Goal: Transaction & Acquisition: Purchase product/service

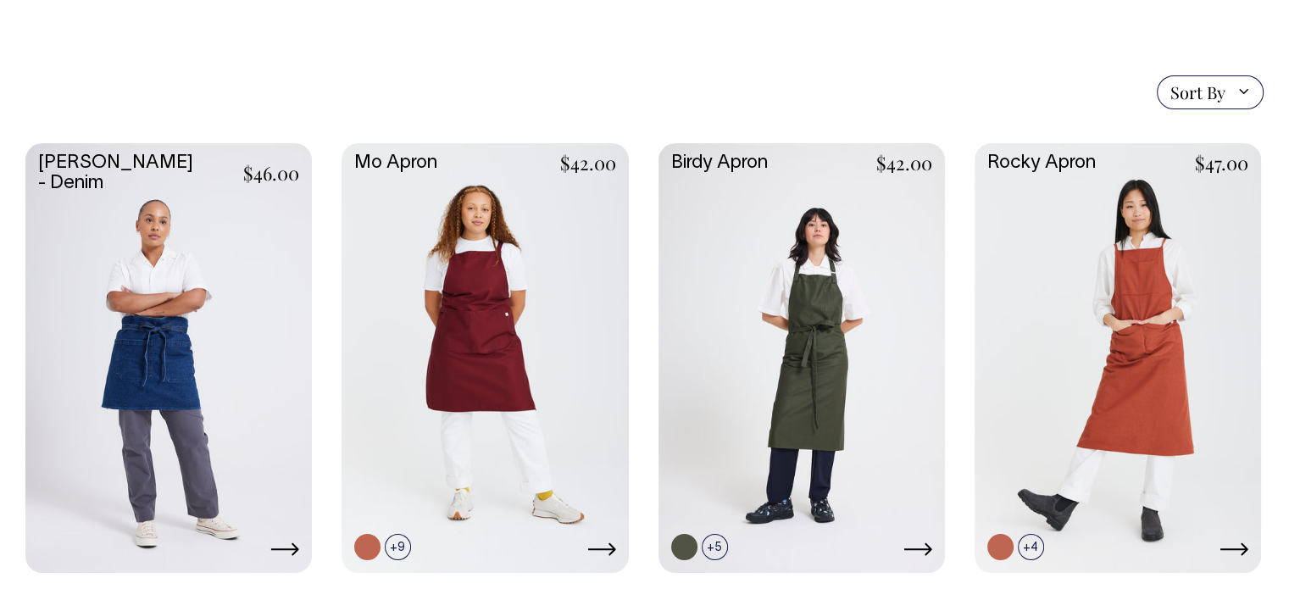
scroll to position [379, 0]
click at [0, 0] on link at bounding box center [0, 0] width 0 height 0
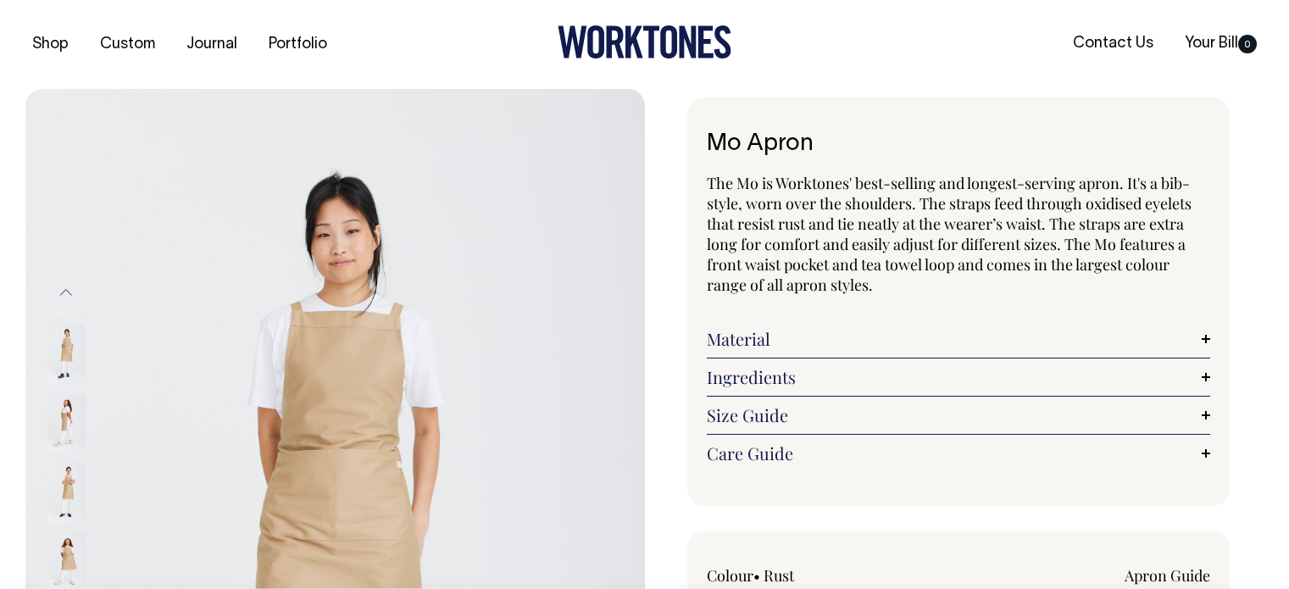
radio input "true"
select select "Khaki"
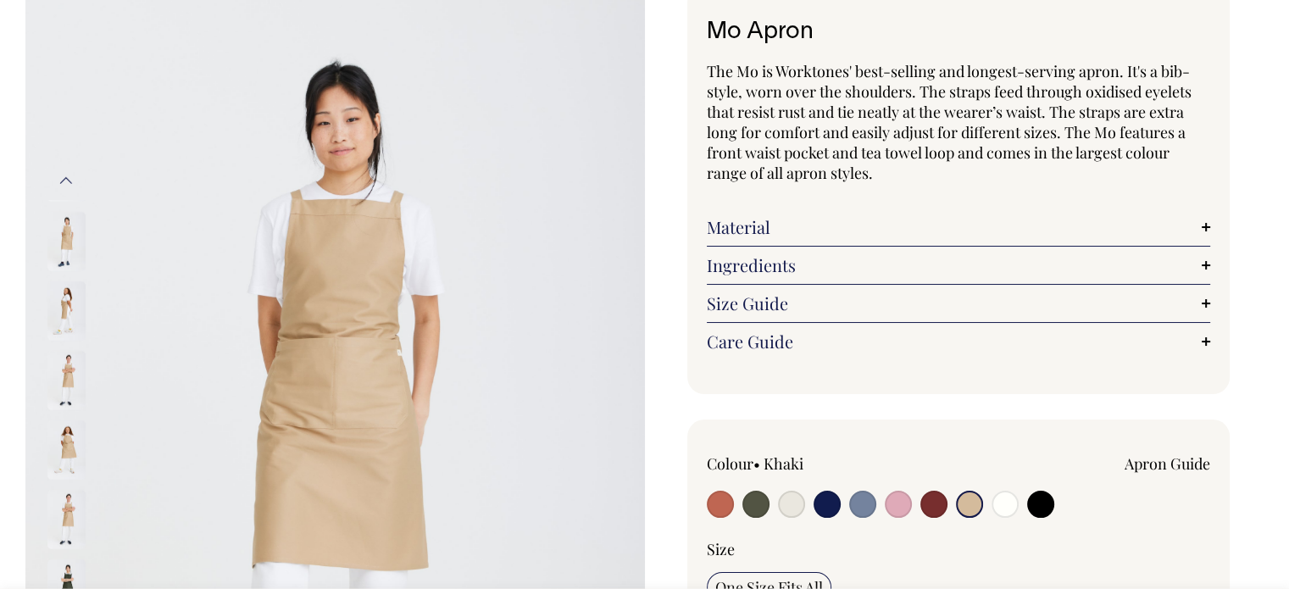
scroll to position [112, 0]
click at [780, 503] on input "radio" at bounding box center [791, 504] width 27 height 27
radio input "true"
select select "Natural"
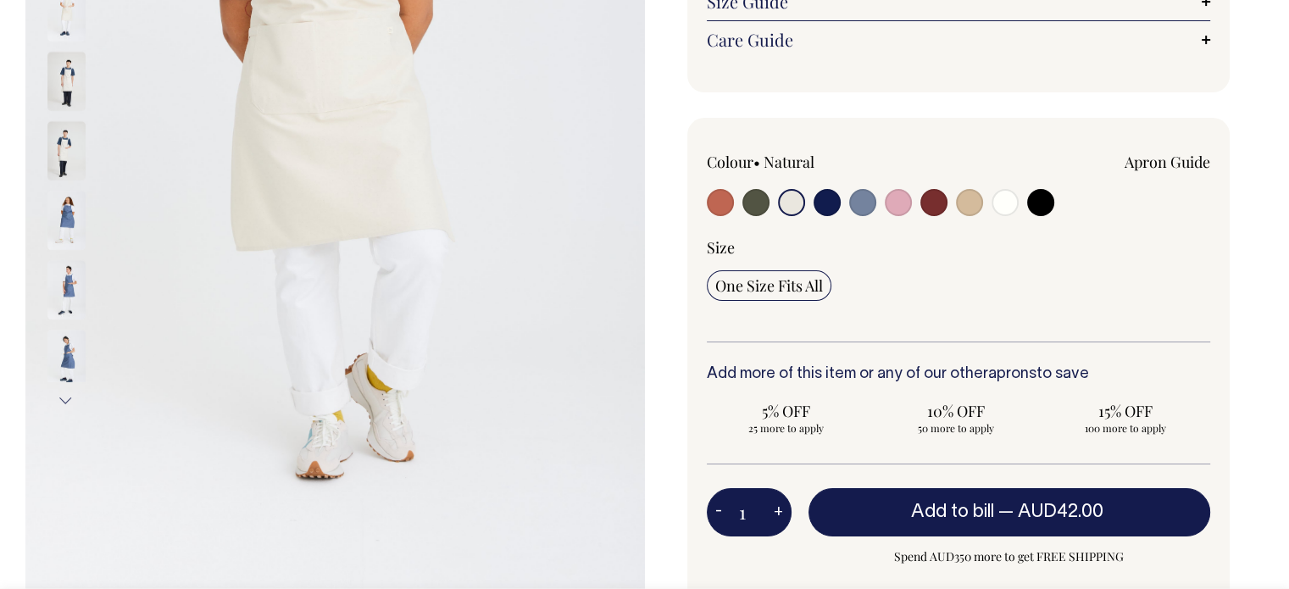
scroll to position [414, 0]
click at [864, 513] on button "Add to bill — AUD42.00" at bounding box center [1009, 511] width 403 height 47
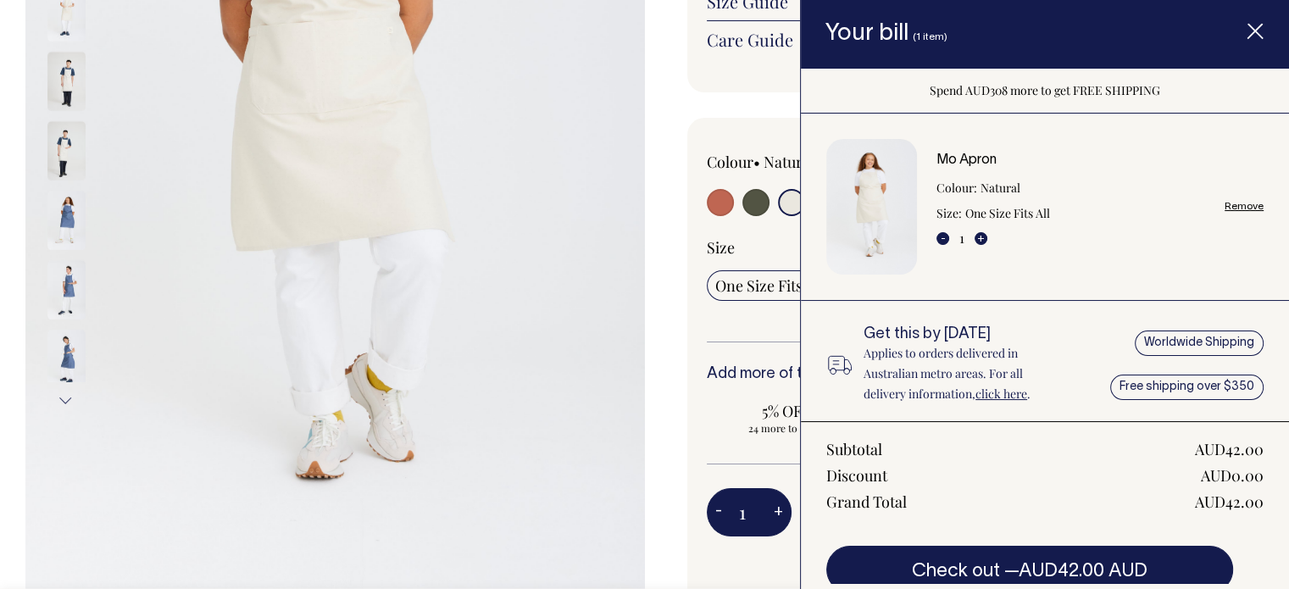
click at [1258, 32] on icon "Item added to your cart" at bounding box center [1255, 32] width 17 height 17
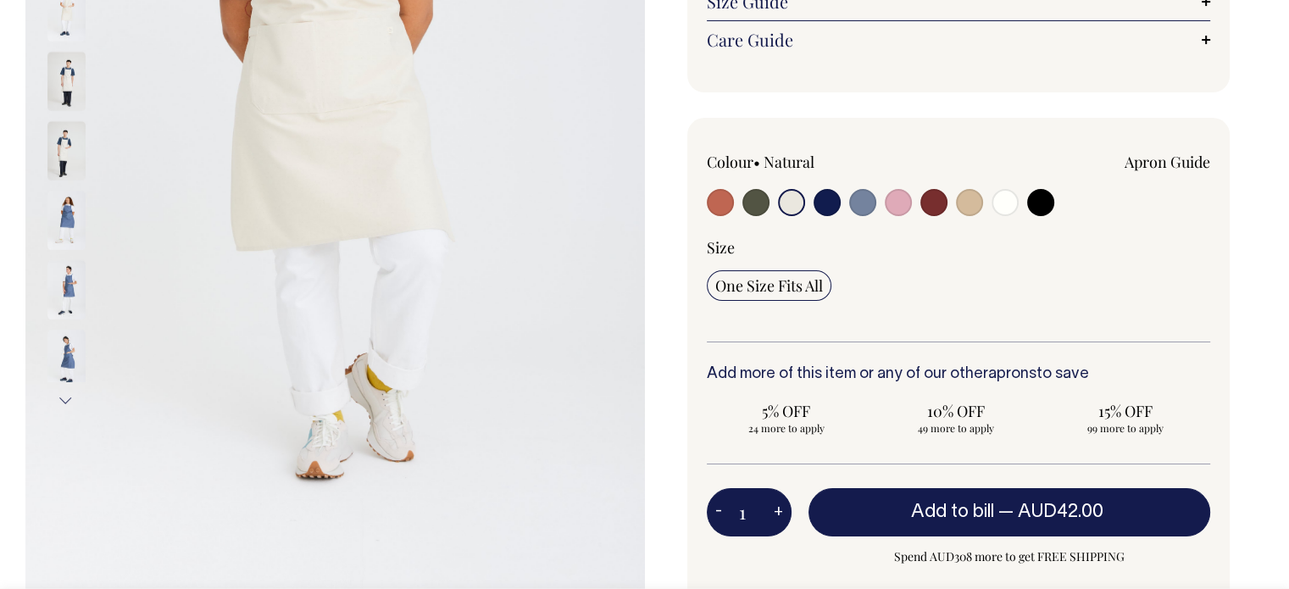
click at [1011, 203] on input "radio" at bounding box center [1004, 202] width 27 height 27
radio input "true"
select select "Off-White"
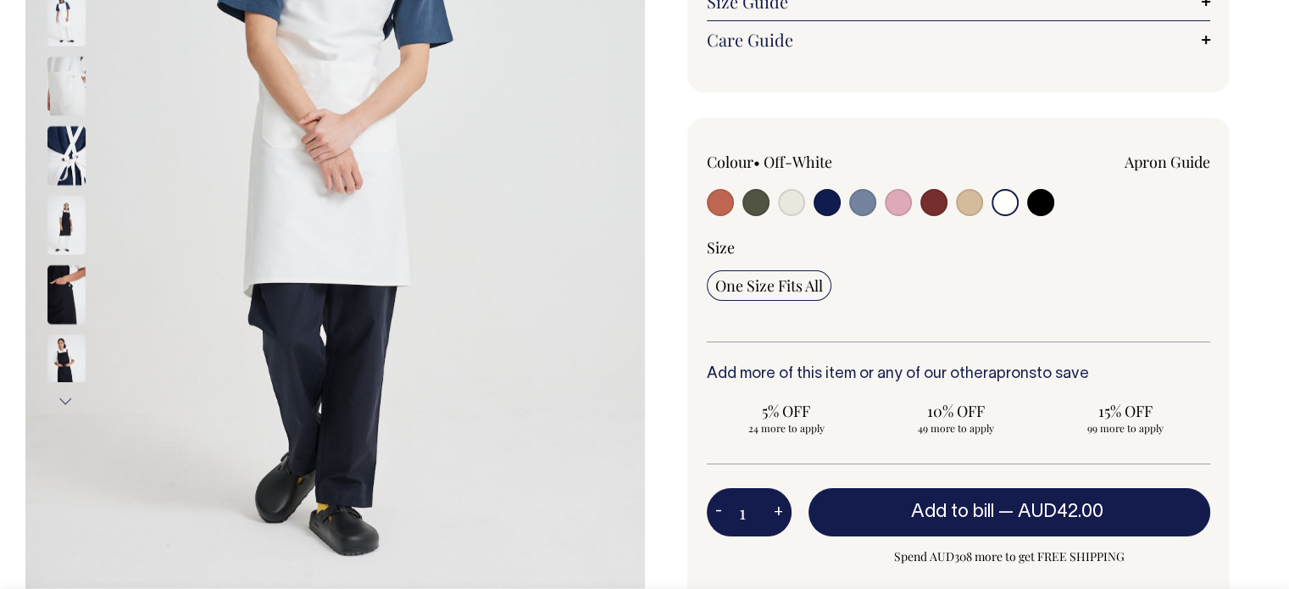
click at [786, 199] on input "radio" at bounding box center [791, 202] width 27 height 27
radio input "true"
select select "Natural"
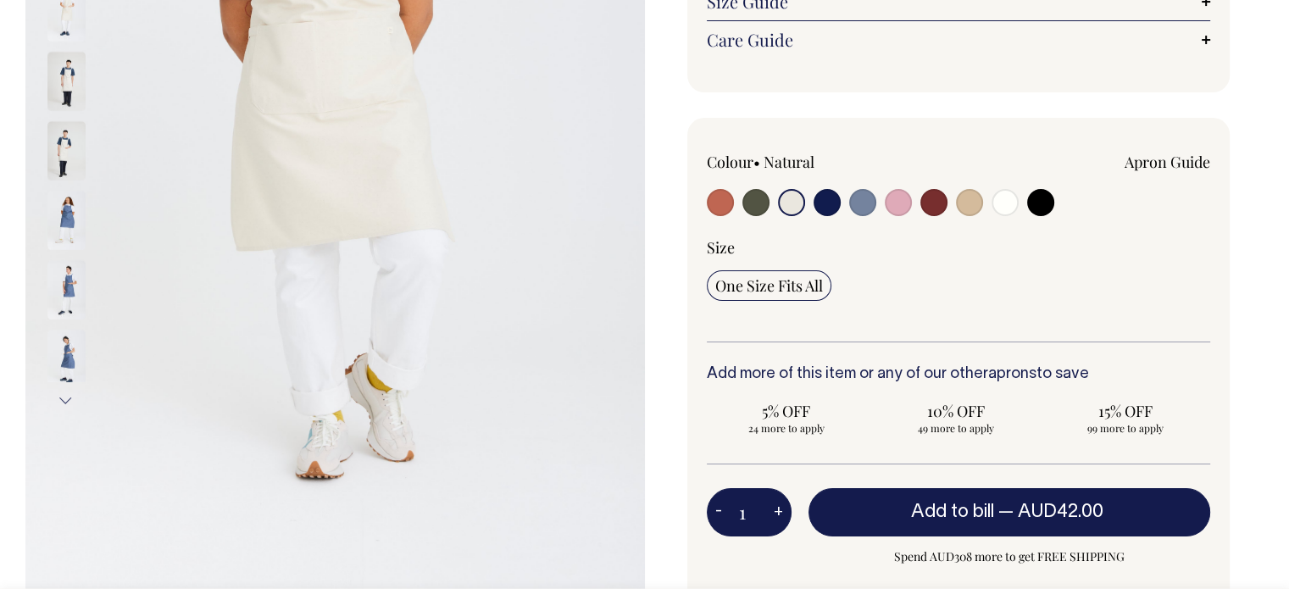
click at [966, 203] on input "radio" at bounding box center [969, 202] width 27 height 27
radio input "true"
select select "Khaki"
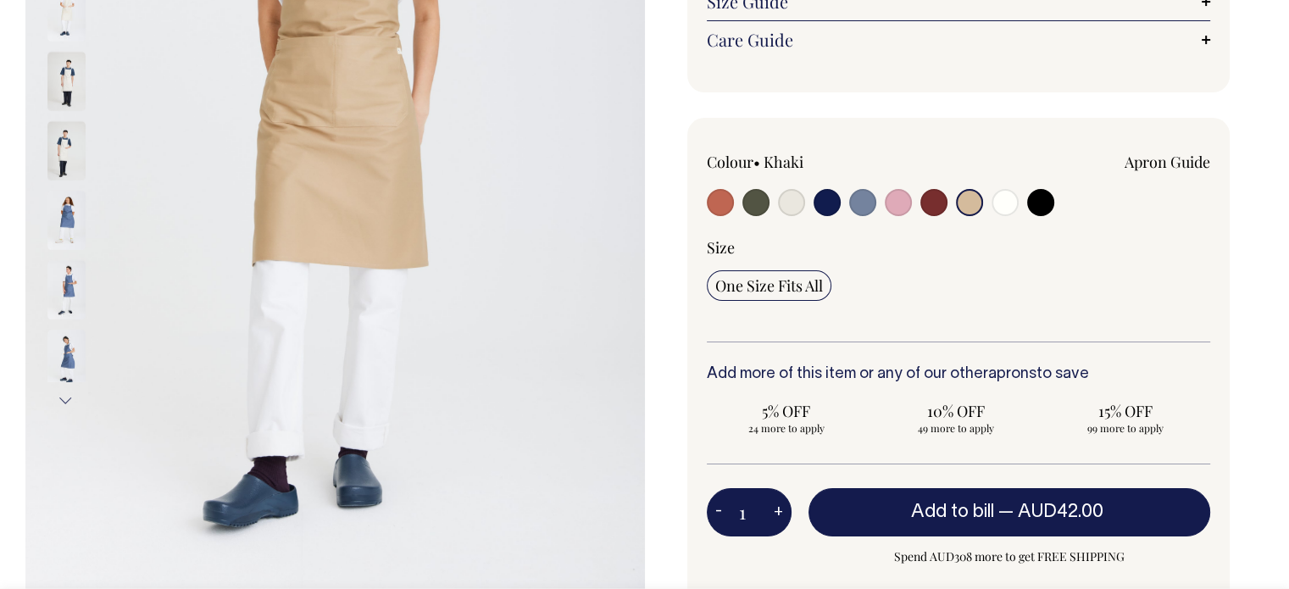
click at [966, 203] on input "radio" at bounding box center [969, 202] width 27 height 27
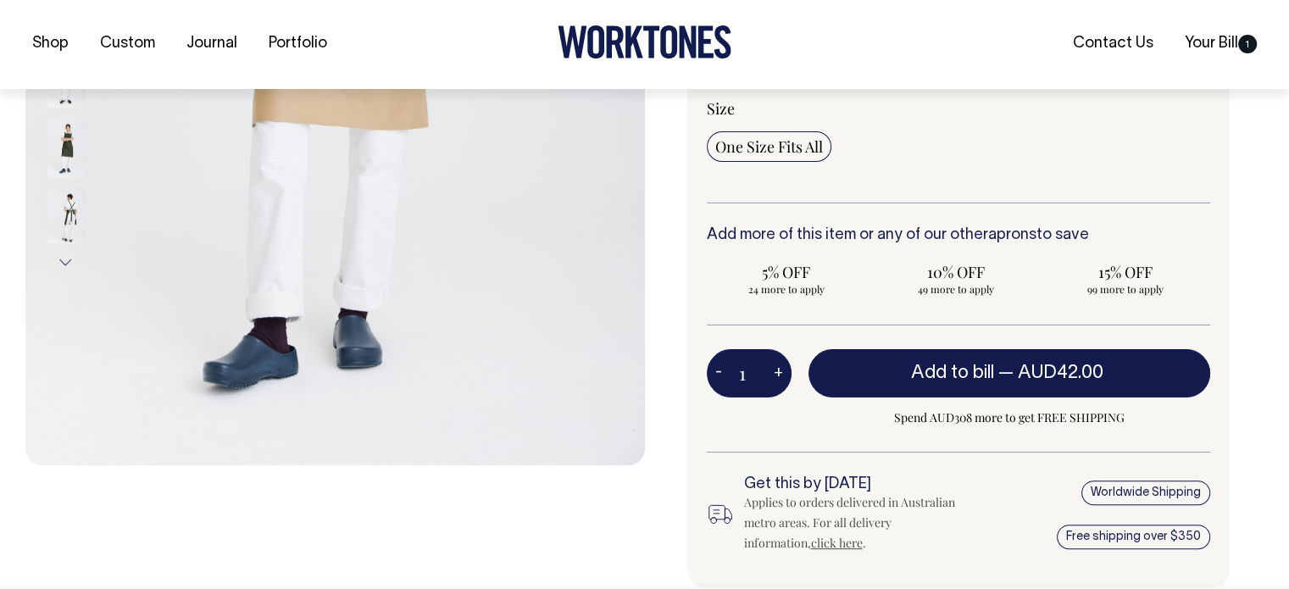
scroll to position [553, 0]
click at [962, 371] on span "Add to bill" at bounding box center [952, 372] width 83 height 17
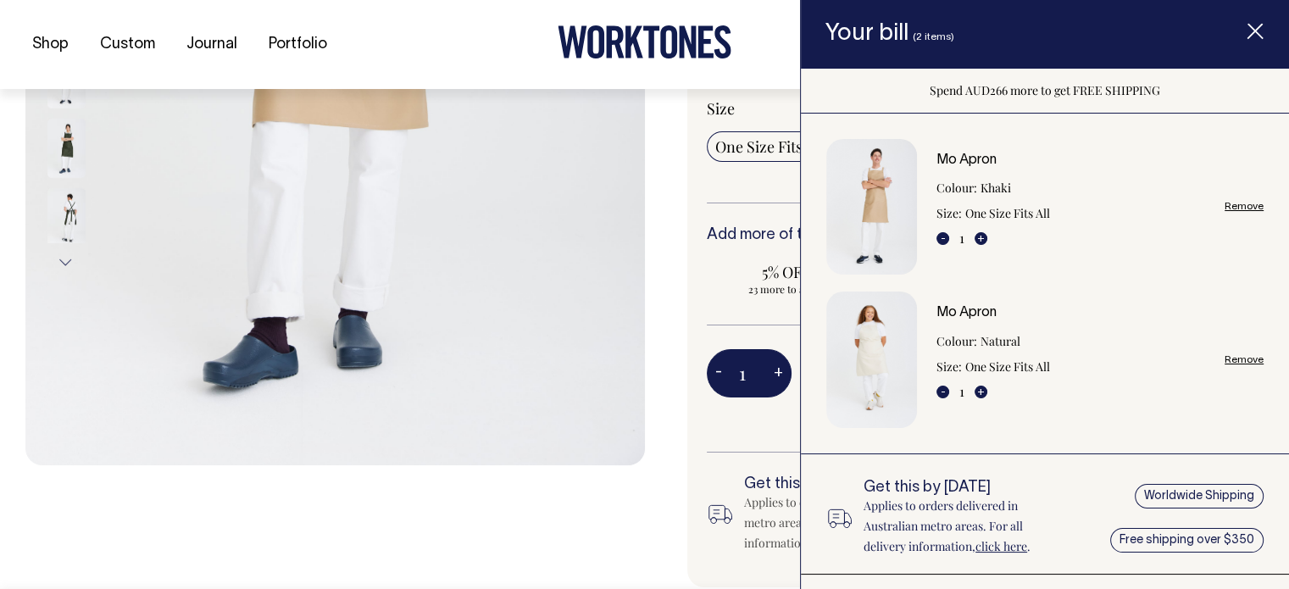
click at [661, 239] on div "Mo Apron The Mo is Worktones' best-selling and longest-serving apron. It's a bi…" at bounding box center [954, 135] width 619 height 1180
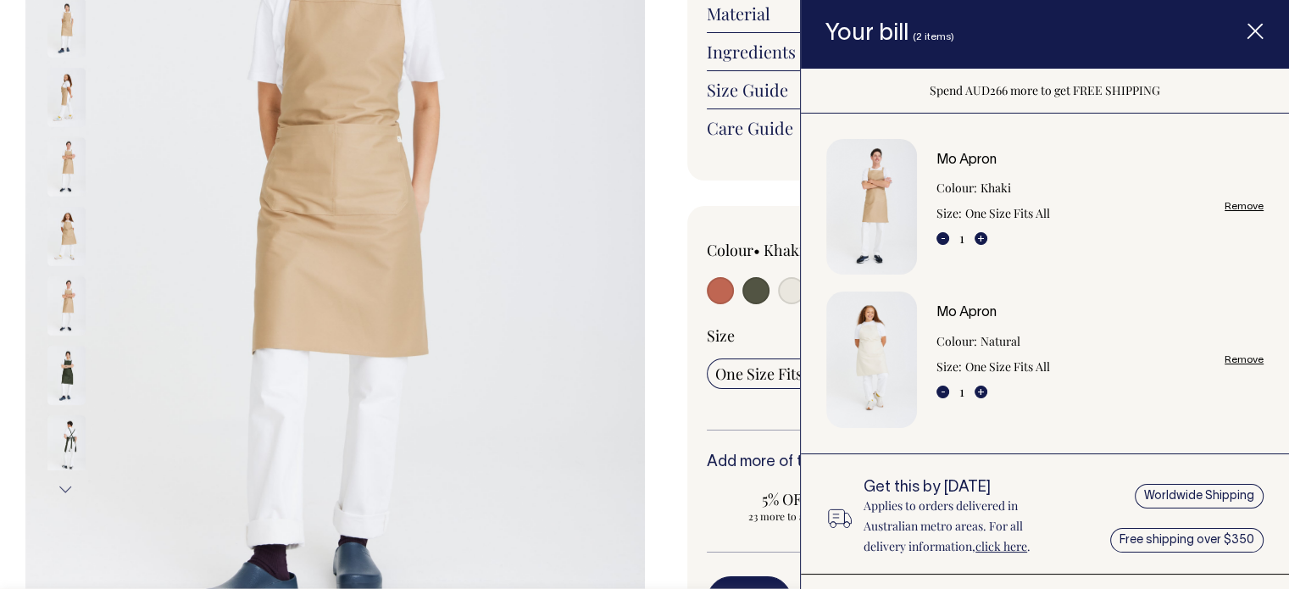
scroll to position [325, 0]
click at [1251, 34] on icon "Item added to your cart" at bounding box center [1255, 32] width 17 height 17
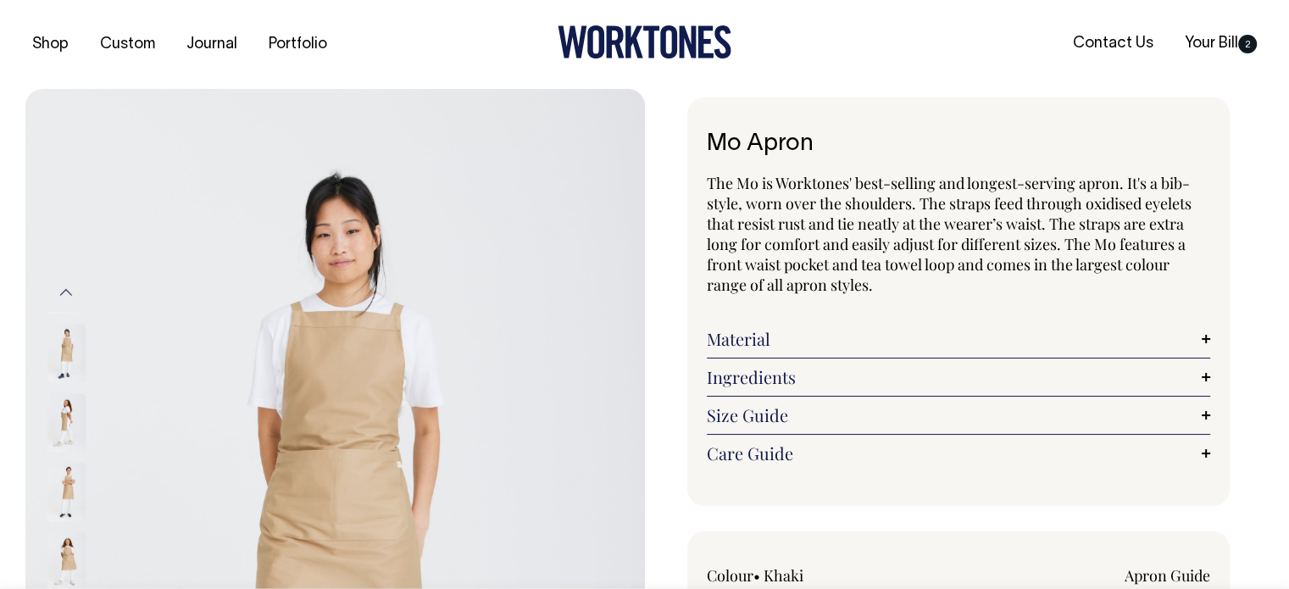
scroll to position [0, 0]
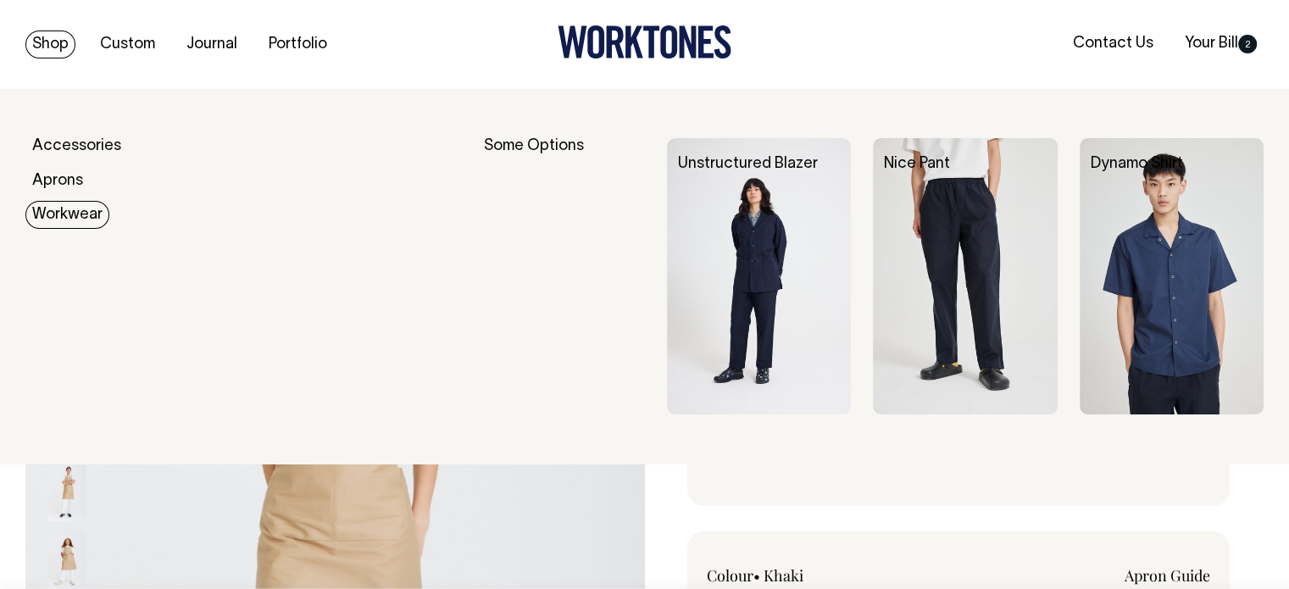
click at [58, 220] on link "Workwear" at bounding box center [67, 215] width 84 height 28
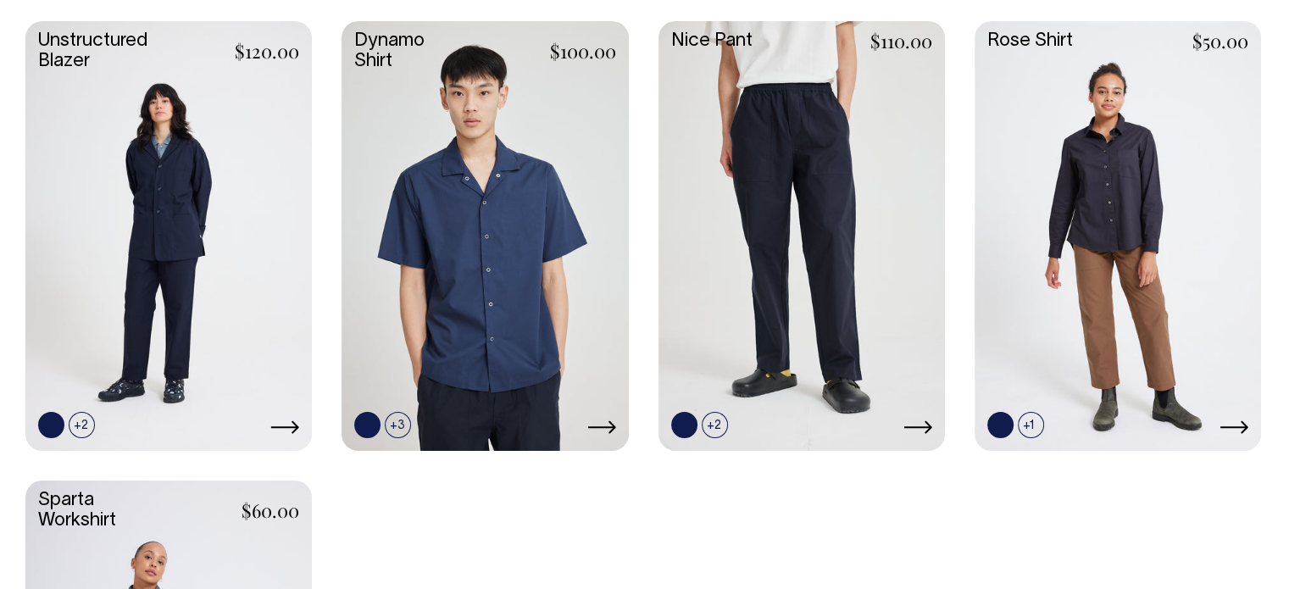
scroll to position [545, 0]
click at [602, 421] on icon at bounding box center [601, 428] width 29 height 14
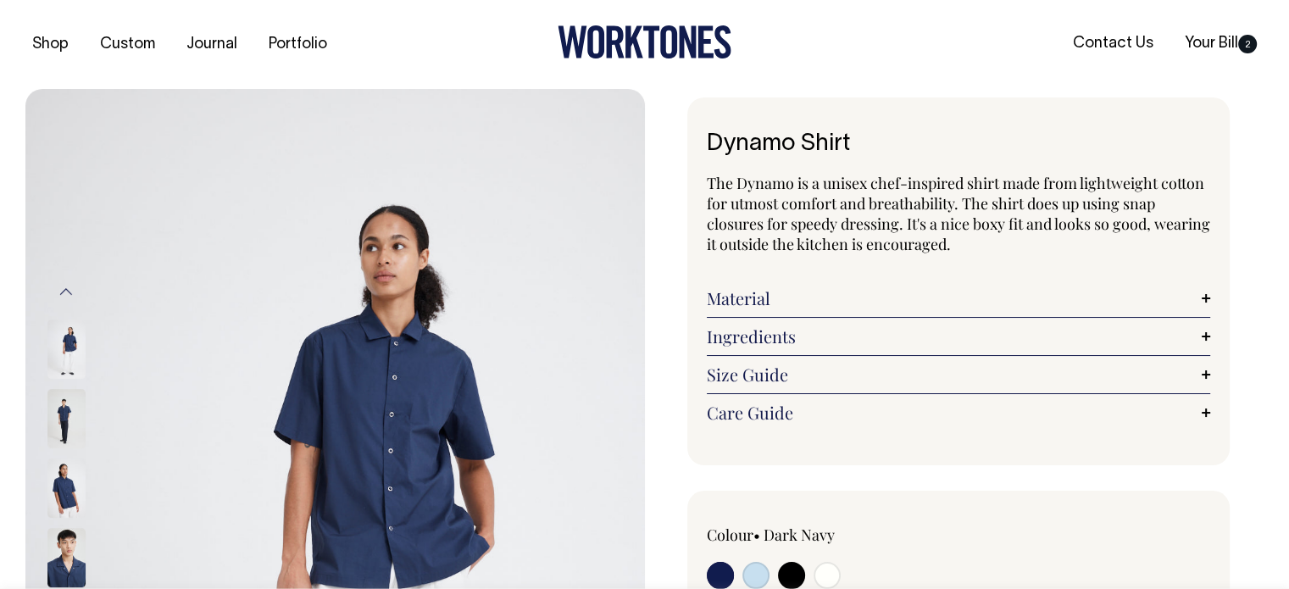
click at [58, 403] on img at bounding box center [66, 418] width 38 height 59
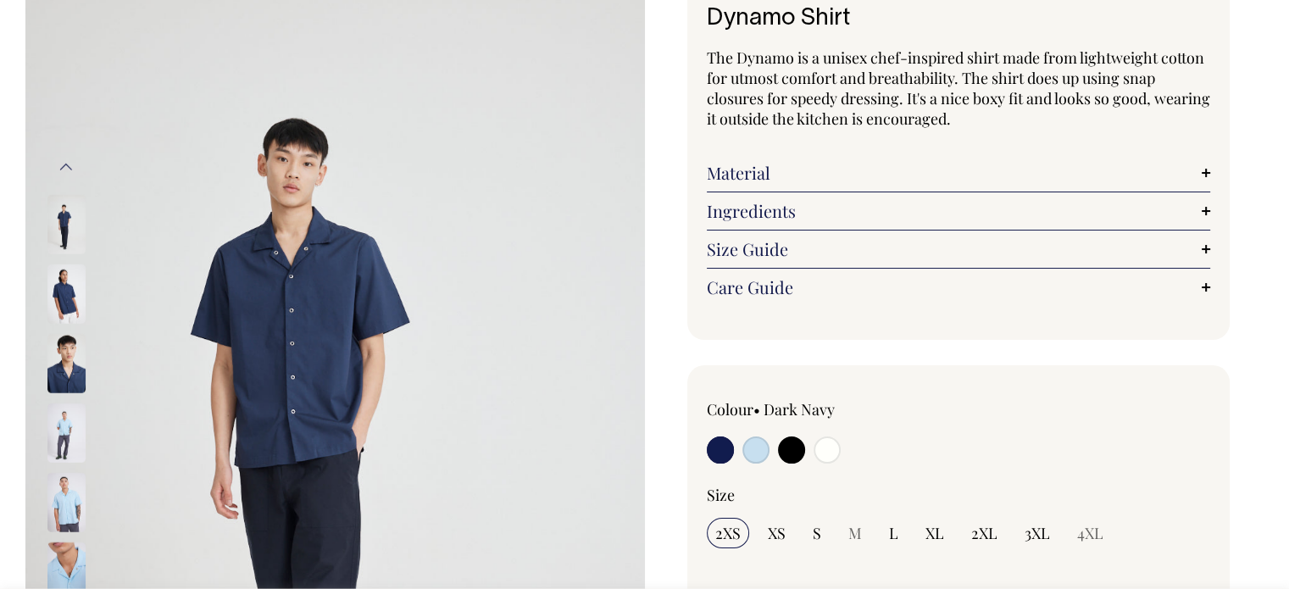
scroll to position [125, 0]
click at [820, 447] on input "radio" at bounding box center [827, 449] width 27 height 27
radio input "true"
select select "Off-White"
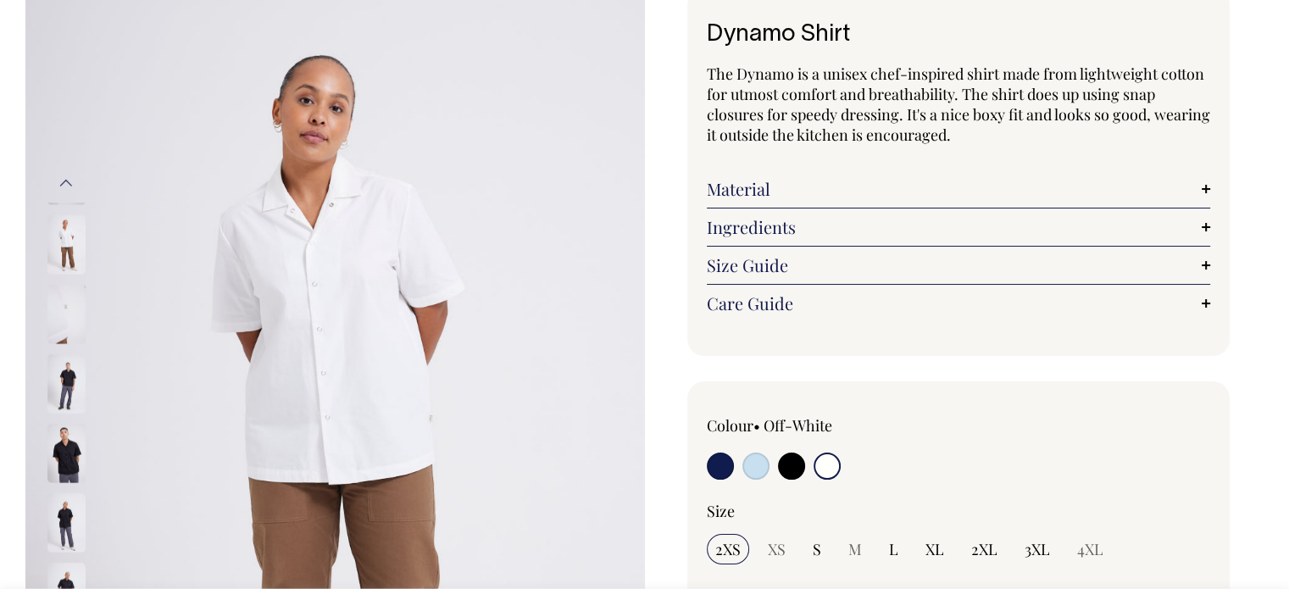
scroll to position [108, 0]
click at [54, 448] on img at bounding box center [66, 453] width 38 height 59
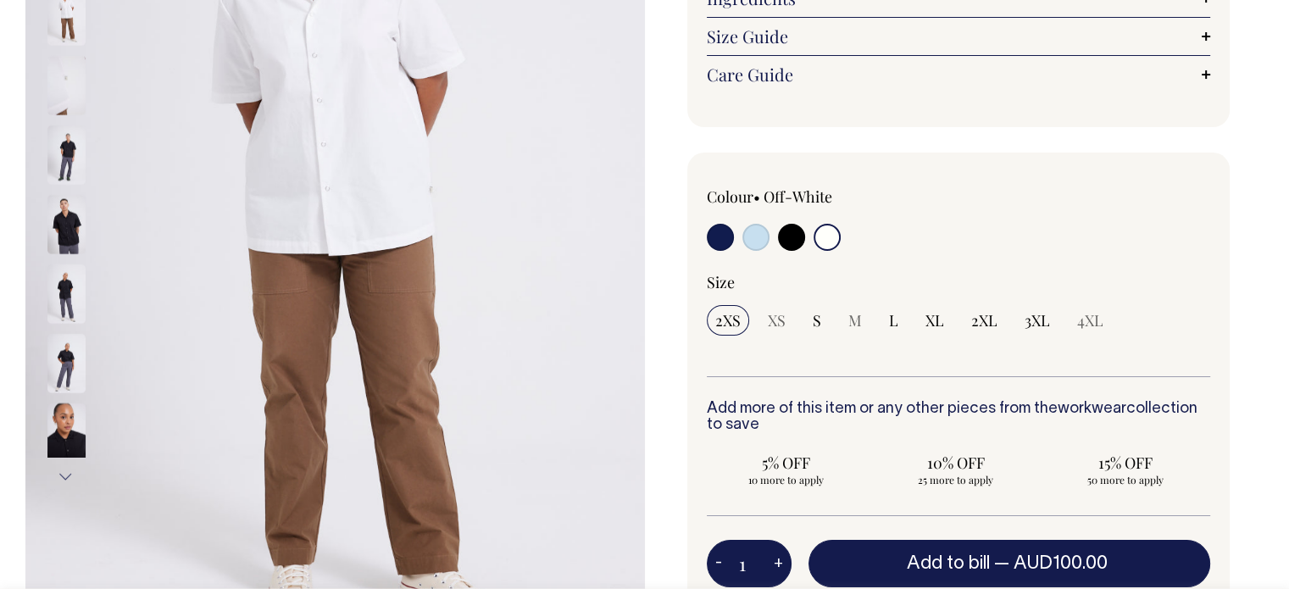
scroll to position [339, 0]
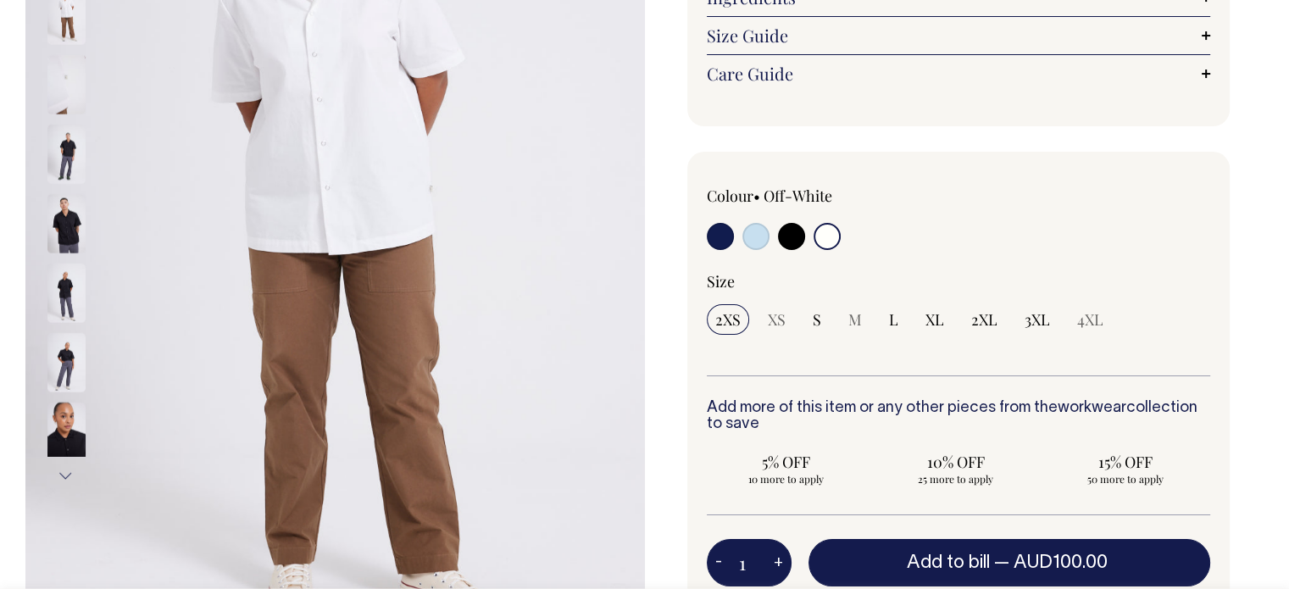
click at [889, 319] on span "L" at bounding box center [893, 319] width 9 height 20
click at [887, 319] on input "L" at bounding box center [893, 319] width 26 height 31
radio input "true"
select select "L"
click at [858, 321] on span "M" at bounding box center [855, 319] width 14 height 20
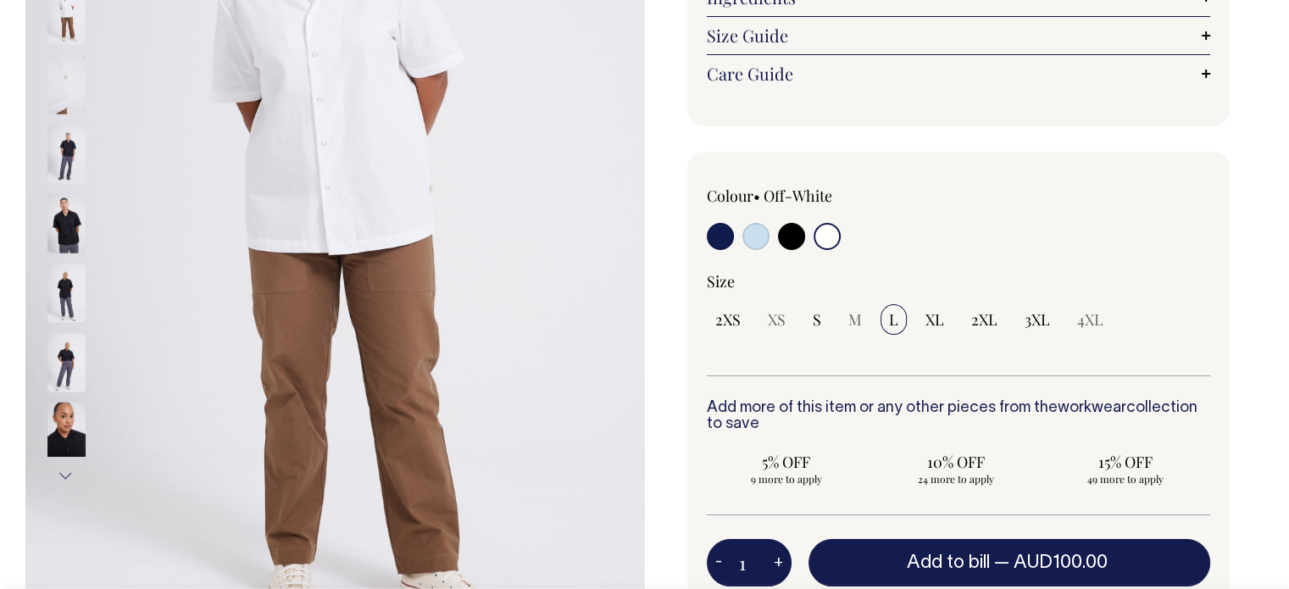
click at [895, 321] on span "L" at bounding box center [893, 319] width 9 height 20
click at [895, 321] on input "L" at bounding box center [893, 319] width 26 height 31
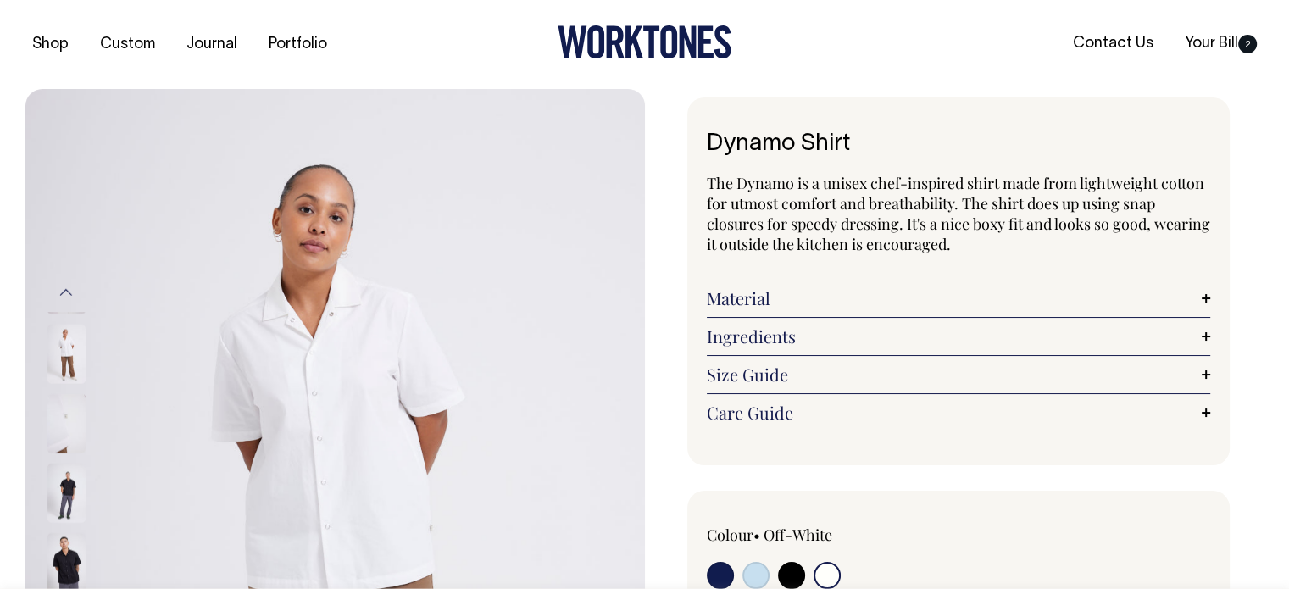
scroll to position [0, 0]
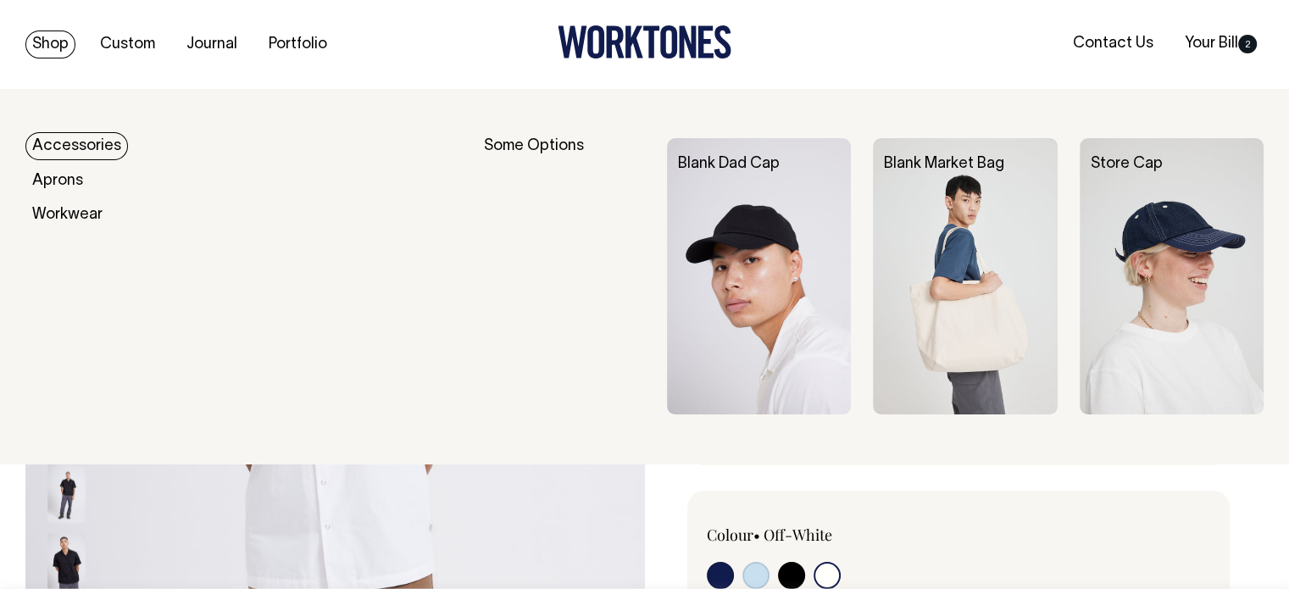
click at [726, 229] on img at bounding box center [759, 276] width 184 height 276
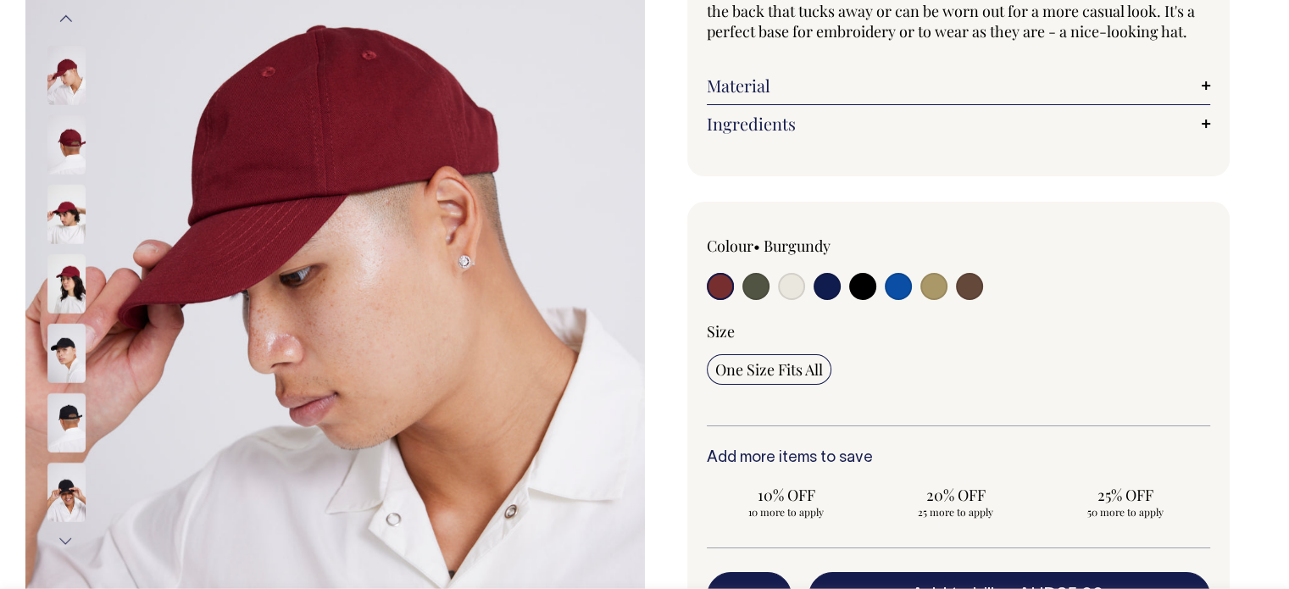
scroll to position [273, 0]
click at [791, 301] on input "radio" at bounding box center [791, 287] width 27 height 27
radio input "true"
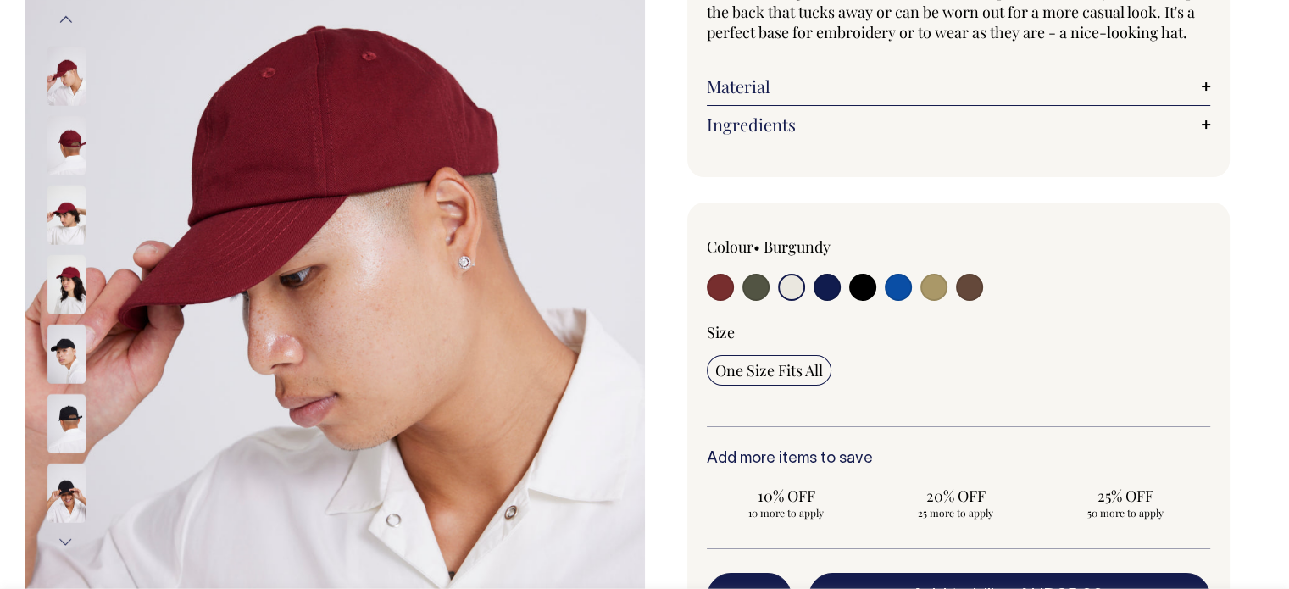
radio input "true"
select select "Natural"
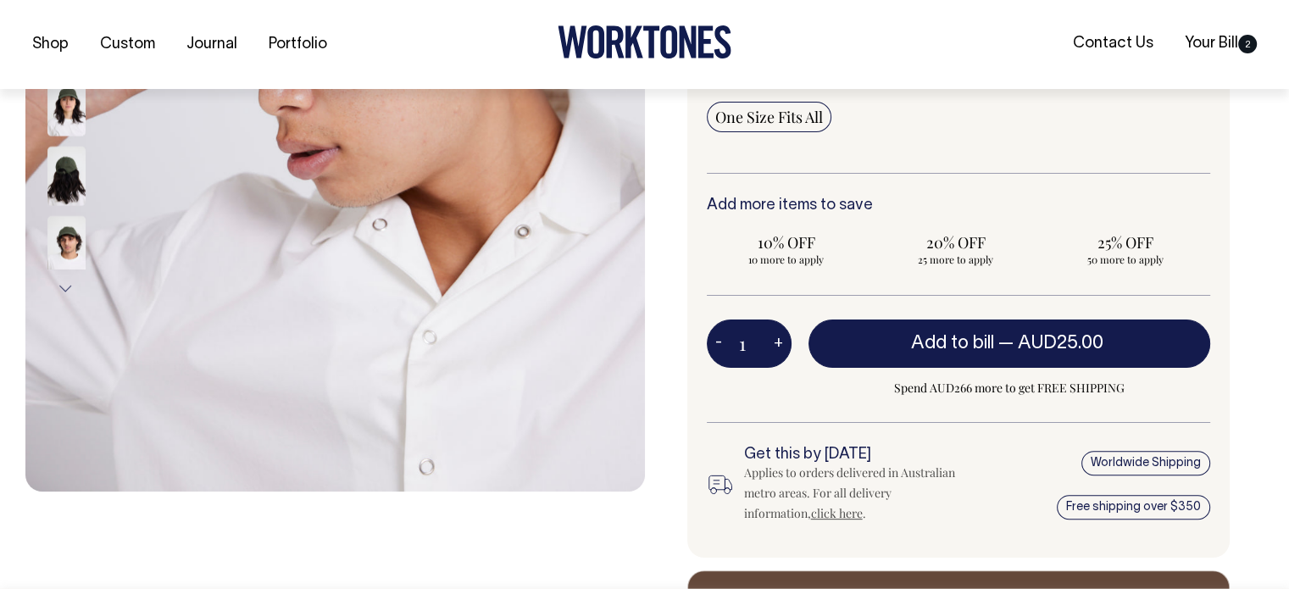
click at [888, 365] on button "Add to bill — AUD25.00" at bounding box center [1009, 342] width 403 height 47
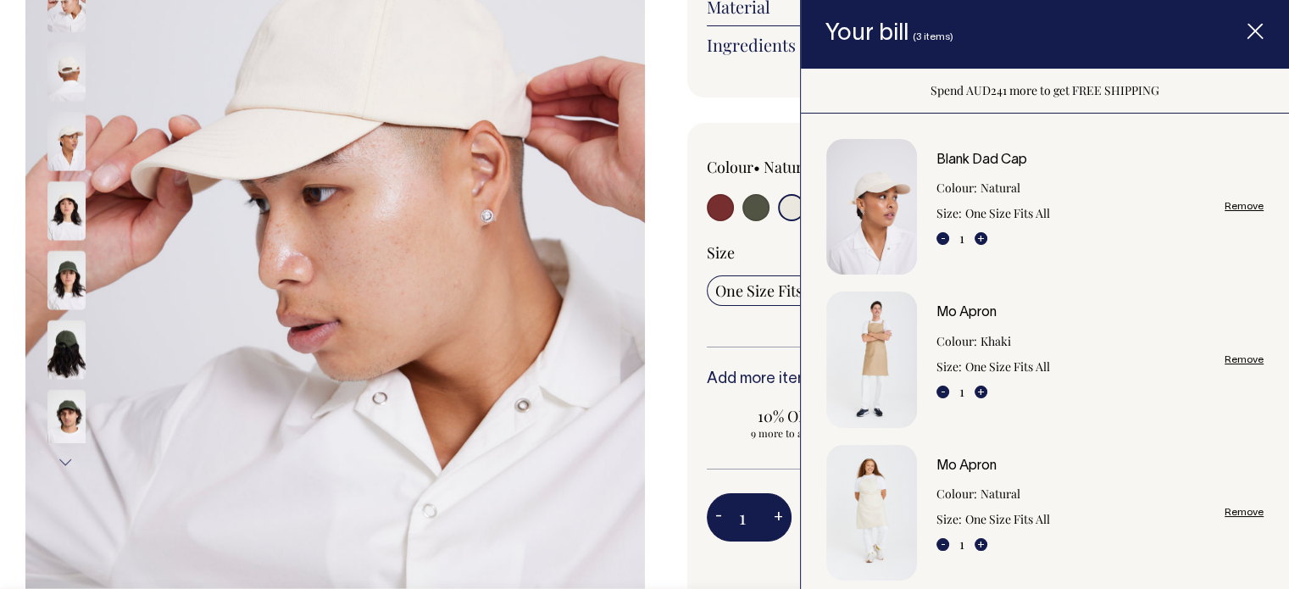
scroll to position [352, 0]
click at [1250, 34] on icon "Item added to your cart" at bounding box center [1255, 32] width 17 height 17
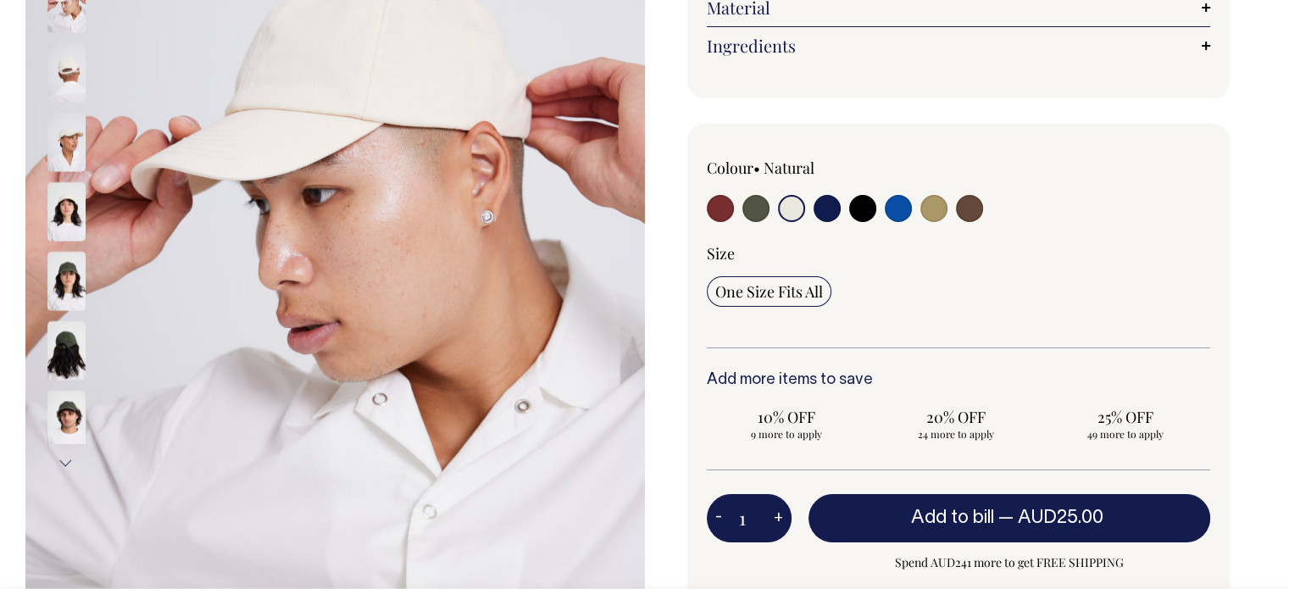
click at [936, 219] on input "radio" at bounding box center [933, 208] width 27 height 27
radio input "true"
select select "Washed Khaki"
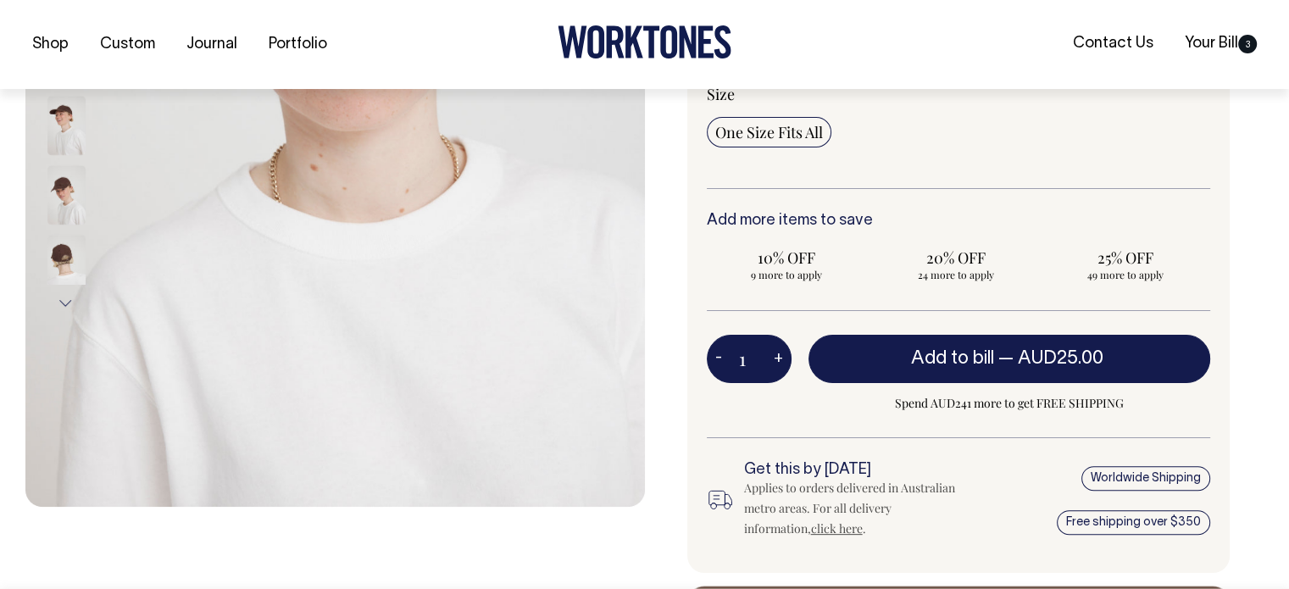
scroll to position [512, 0]
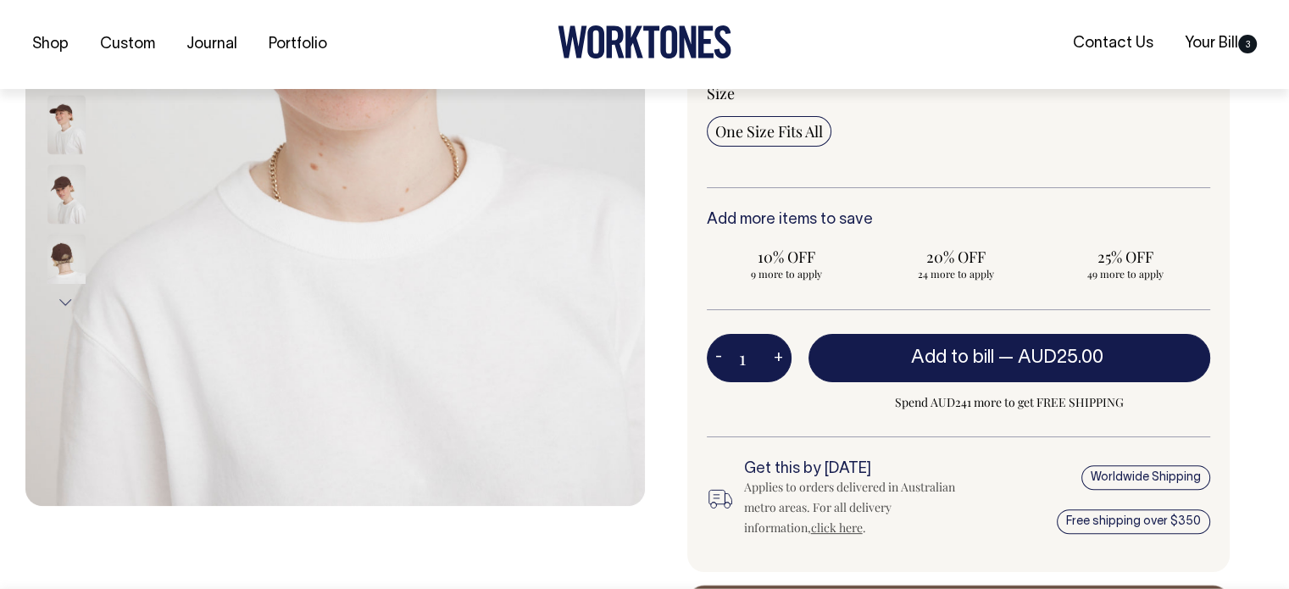
click at [968, 366] on span "Add to bill" at bounding box center [952, 357] width 83 height 17
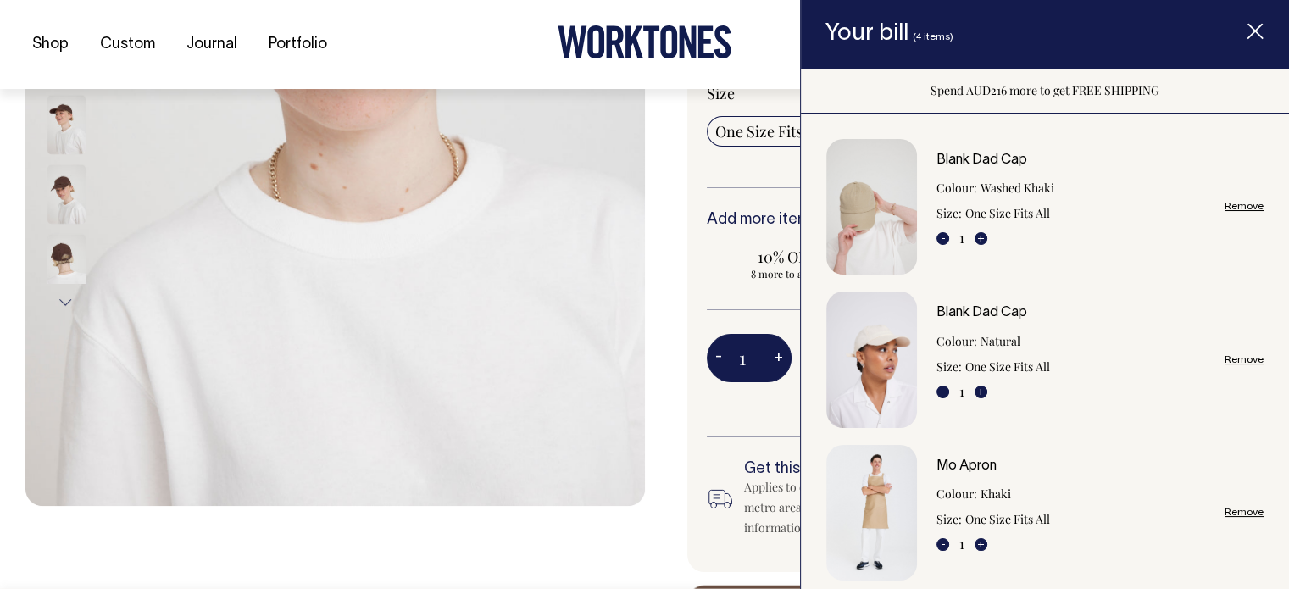
click at [1253, 32] on line "Item added to your cart" at bounding box center [1255, 32] width 14 height 14
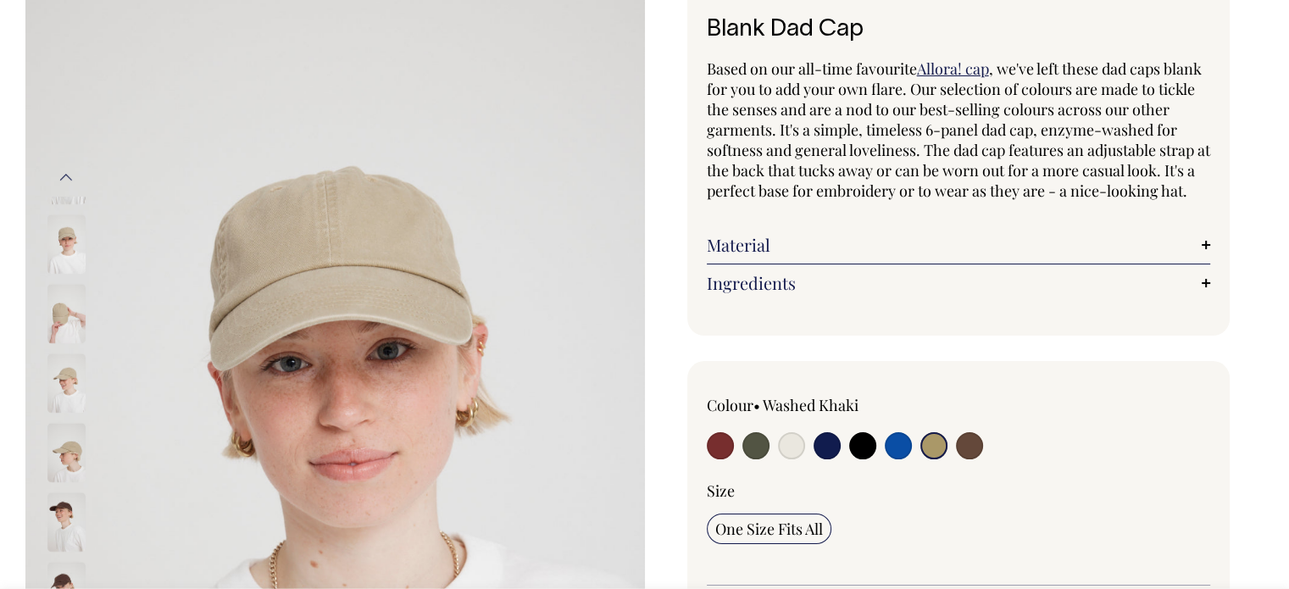
scroll to position [115, 0]
click at [964, 458] on input "radio" at bounding box center [969, 444] width 27 height 27
radio input "true"
select select "Espresso"
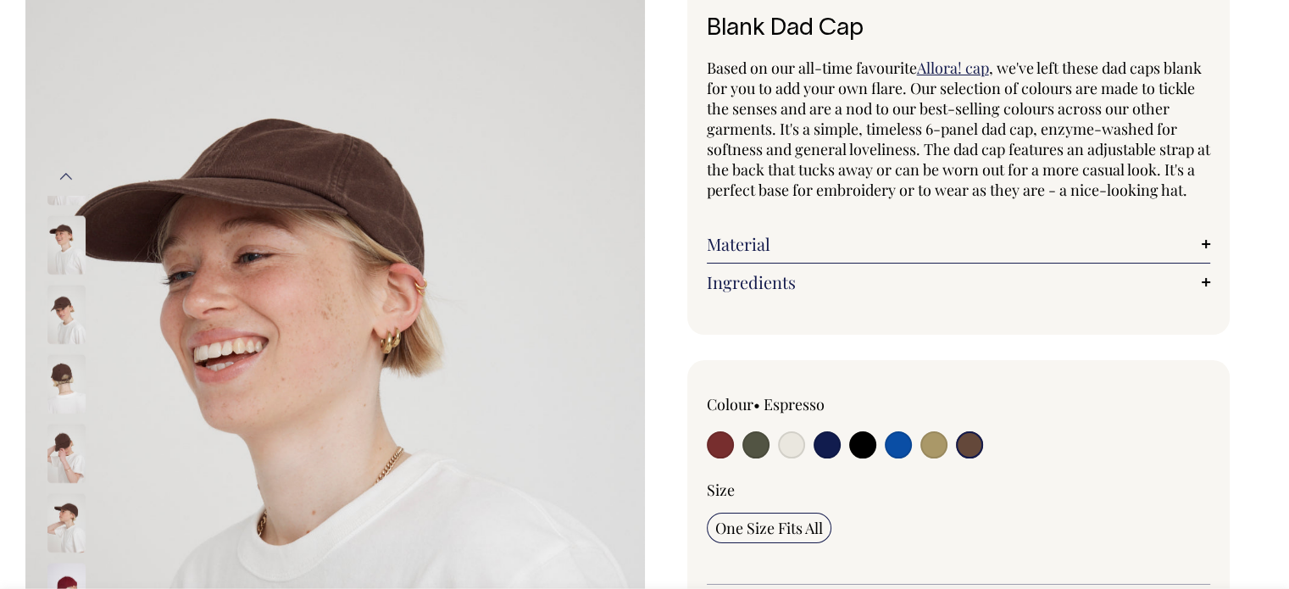
click at [58, 366] on img at bounding box center [66, 383] width 38 height 59
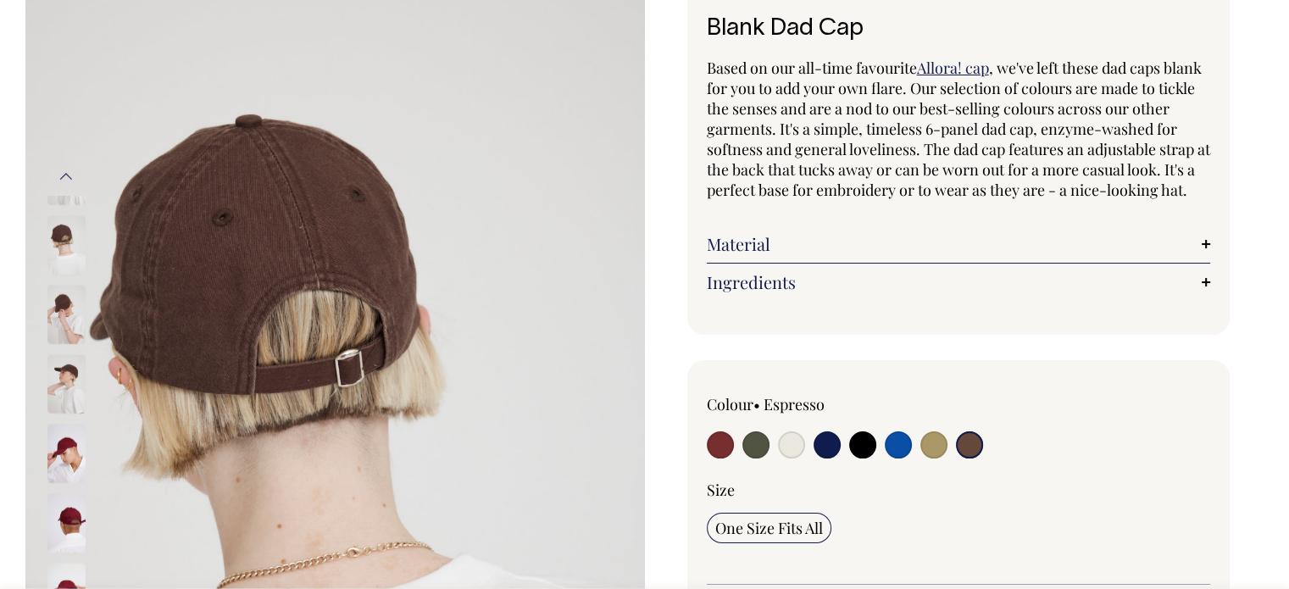
click at [64, 424] on img at bounding box center [66, 453] width 38 height 59
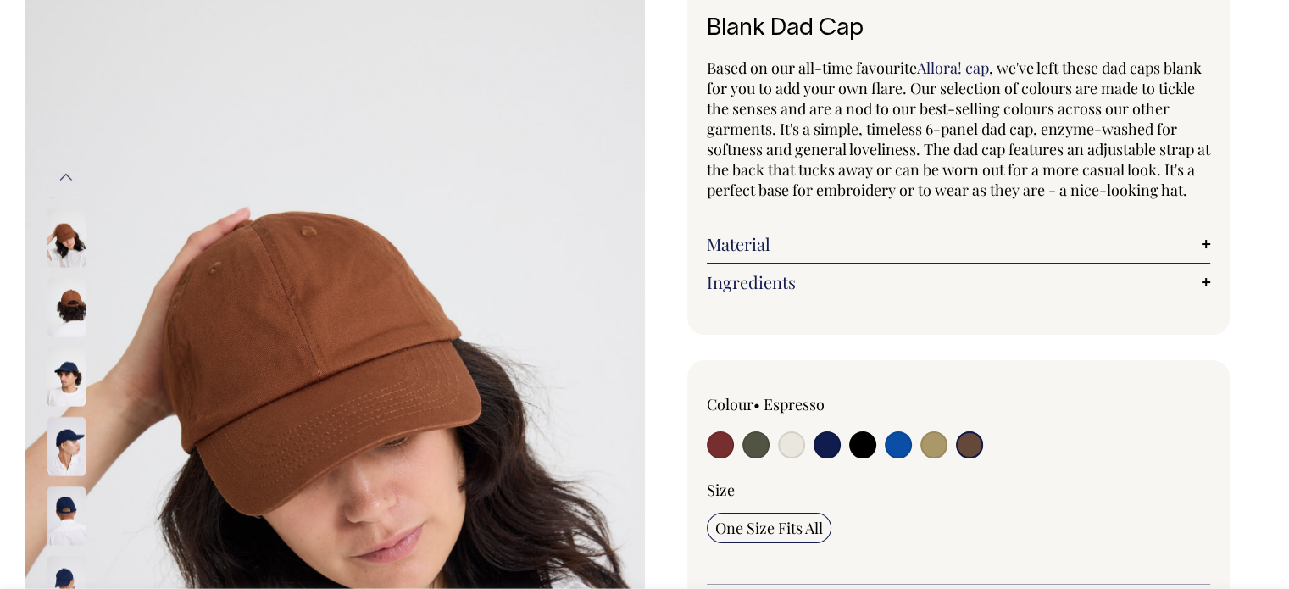
click at [969, 458] on input "radio" at bounding box center [969, 444] width 27 height 27
click at [75, 293] on img at bounding box center [66, 306] width 38 height 59
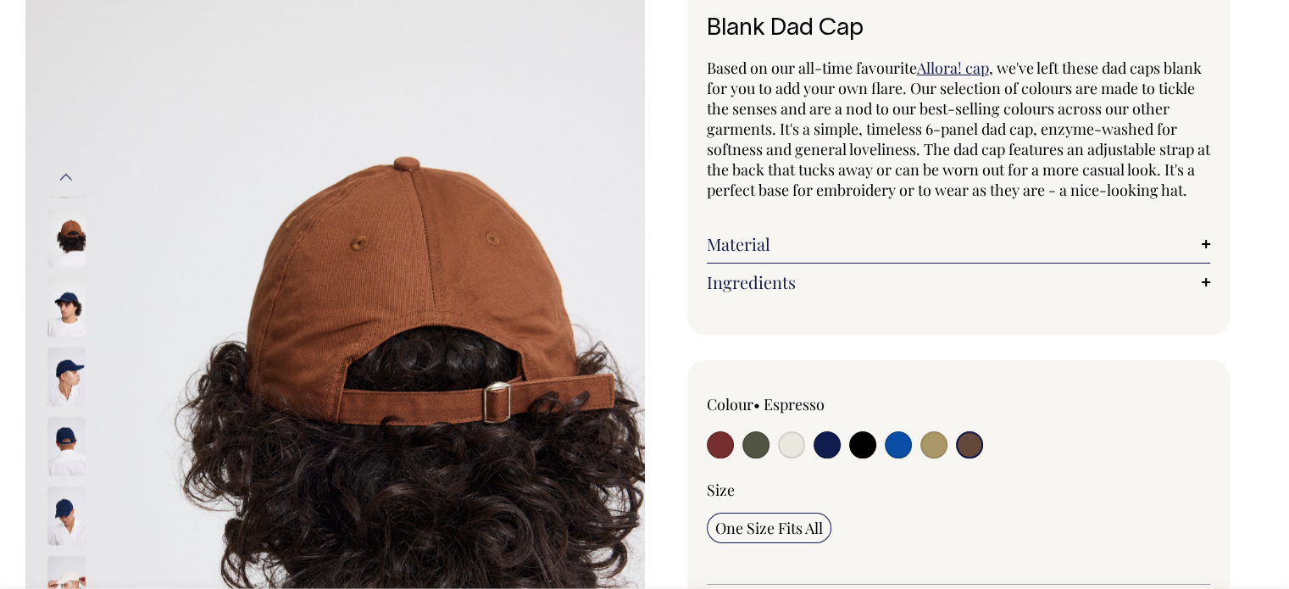
click at [75, 219] on img at bounding box center [66, 237] width 38 height 59
click at [72, 175] on button "Previous" at bounding box center [65, 177] width 25 height 38
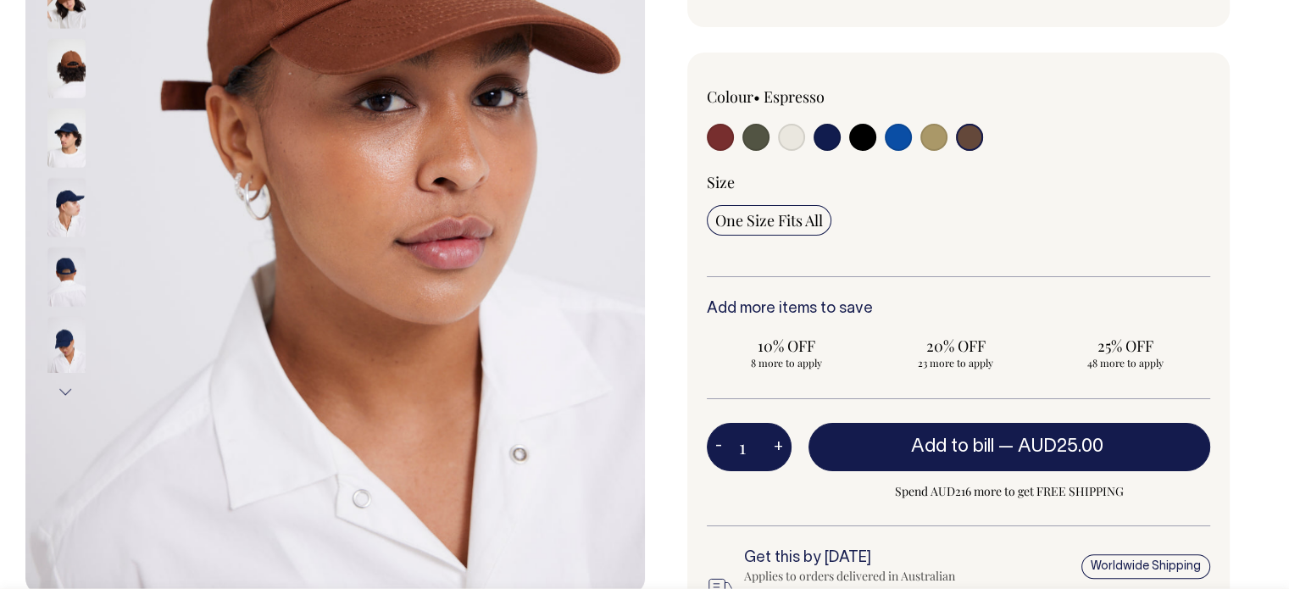
scroll to position [424, 0]
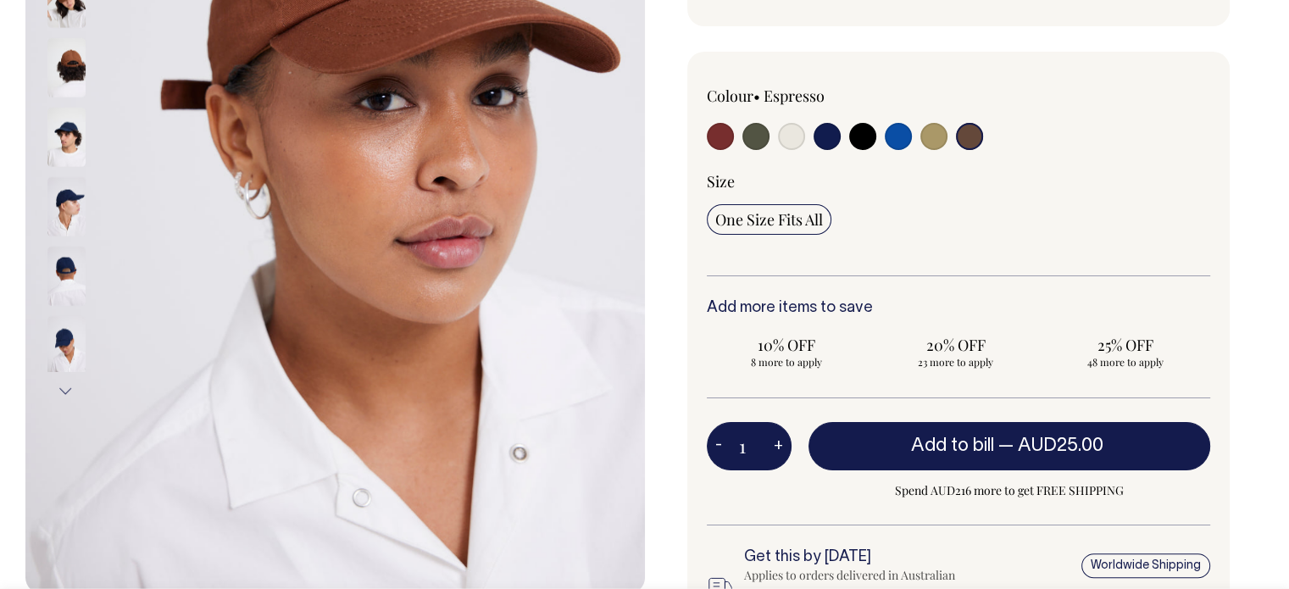
click at [1003, 454] on span "— AUD25.00" at bounding box center [1052, 445] width 109 height 17
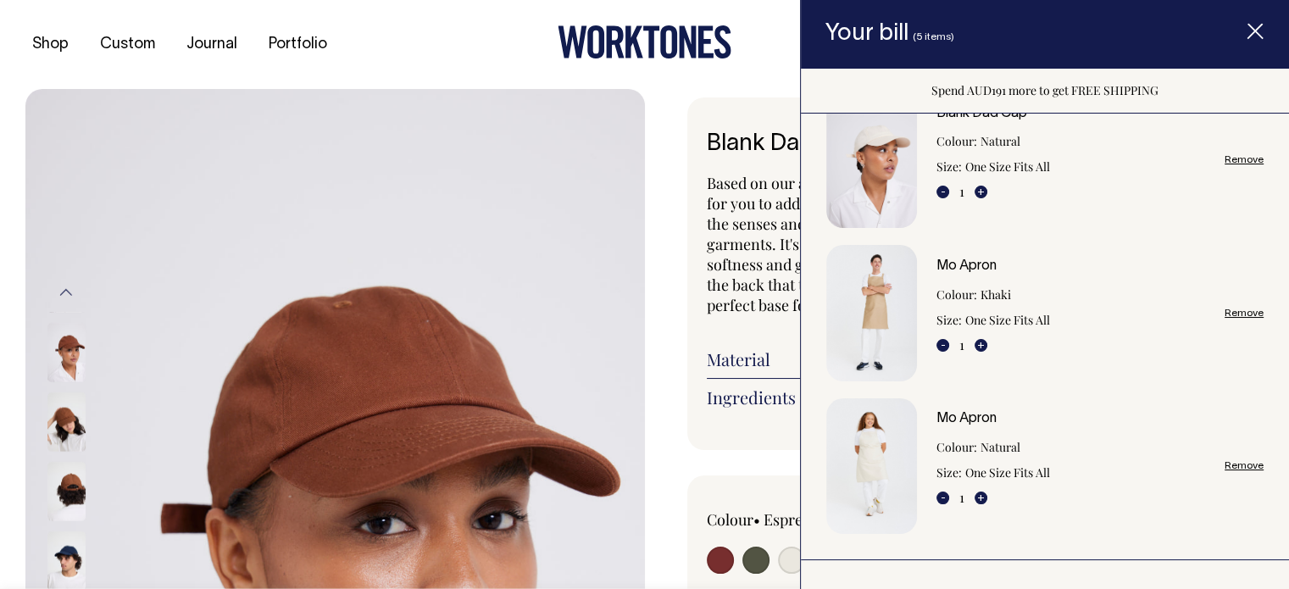
scroll to position [0, 0]
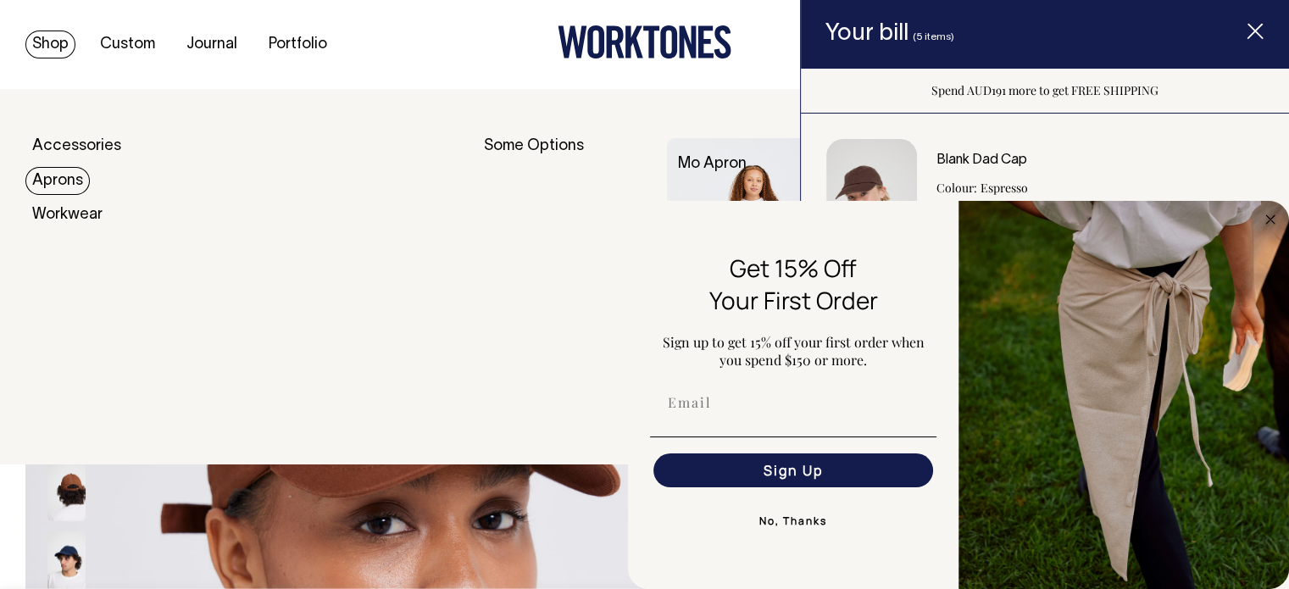
click at [64, 175] on link "Aprons" at bounding box center [57, 181] width 64 height 28
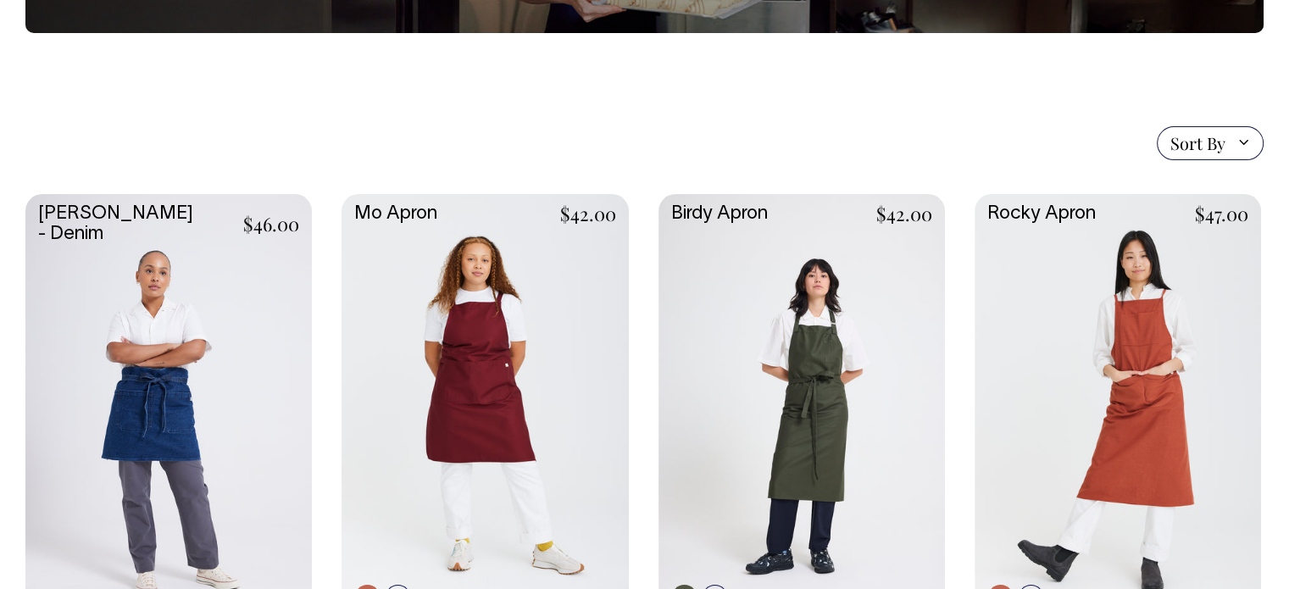
click at [466, 364] on link at bounding box center [485, 407] width 286 height 426
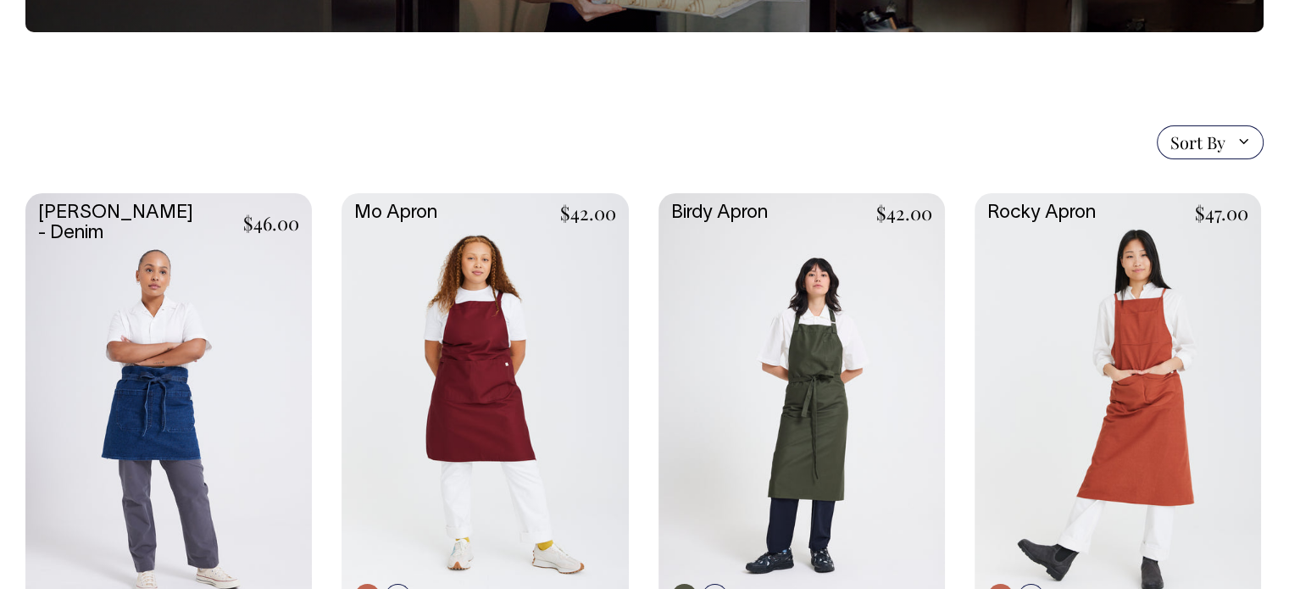
scroll to position [329, 0]
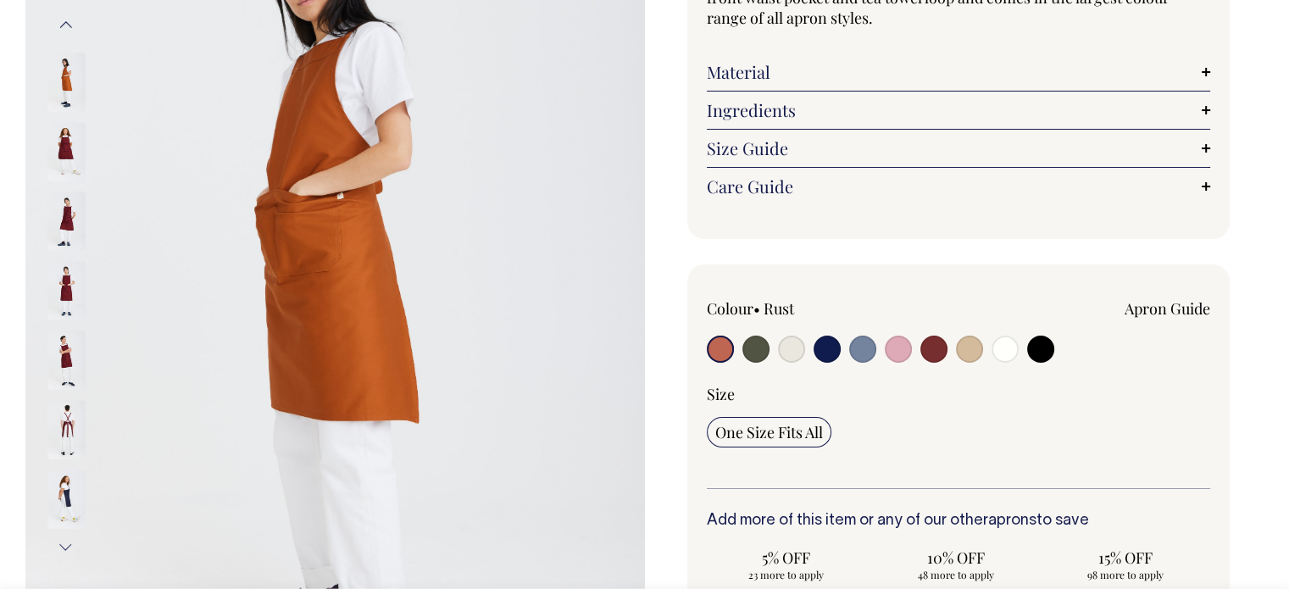
scroll to position [268, 0]
click at [936, 349] on input "radio" at bounding box center [933, 348] width 27 height 27
radio input "true"
select select "Burgundy"
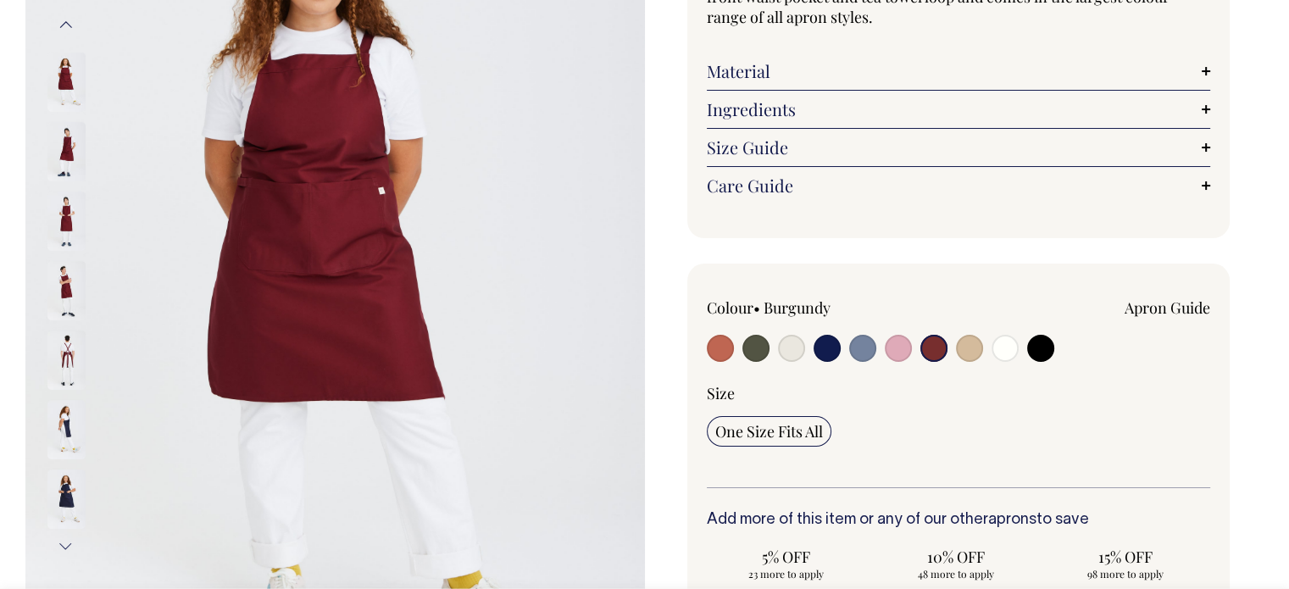
click at [708, 345] on input "radio" at bounding box center [720, 348] width 27 height 27
radio input "true"
select select "Rust"
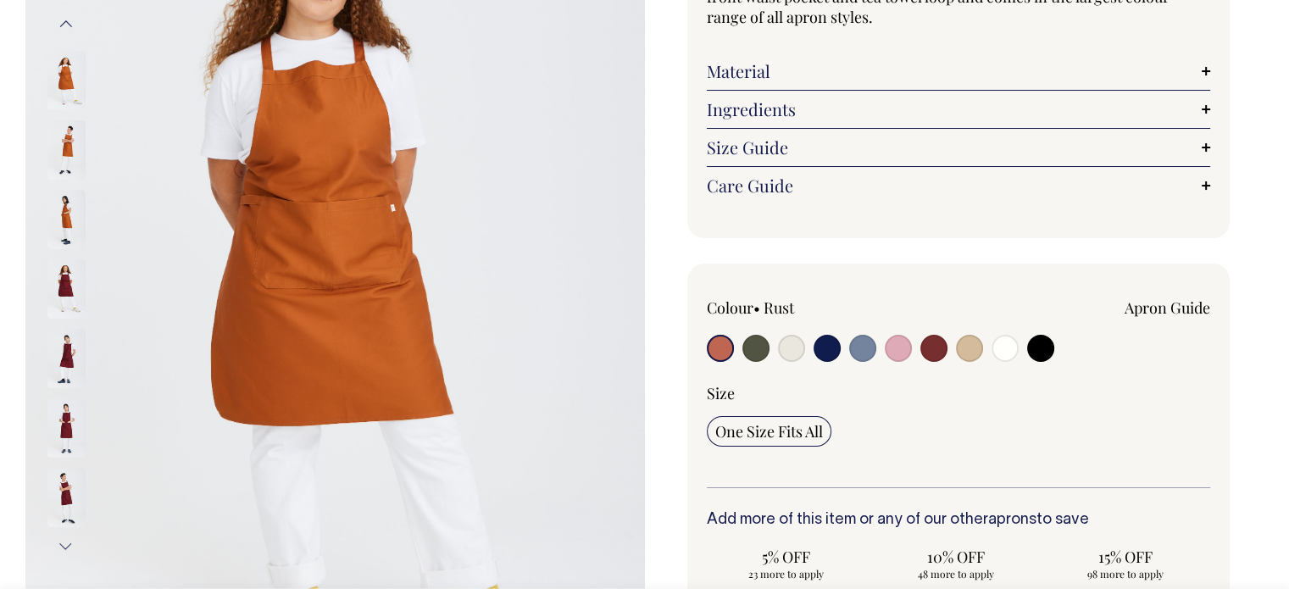
click at [749, 347] on input "radio" at bounding box center [755, 348] width 27 height 27
radio input "true"
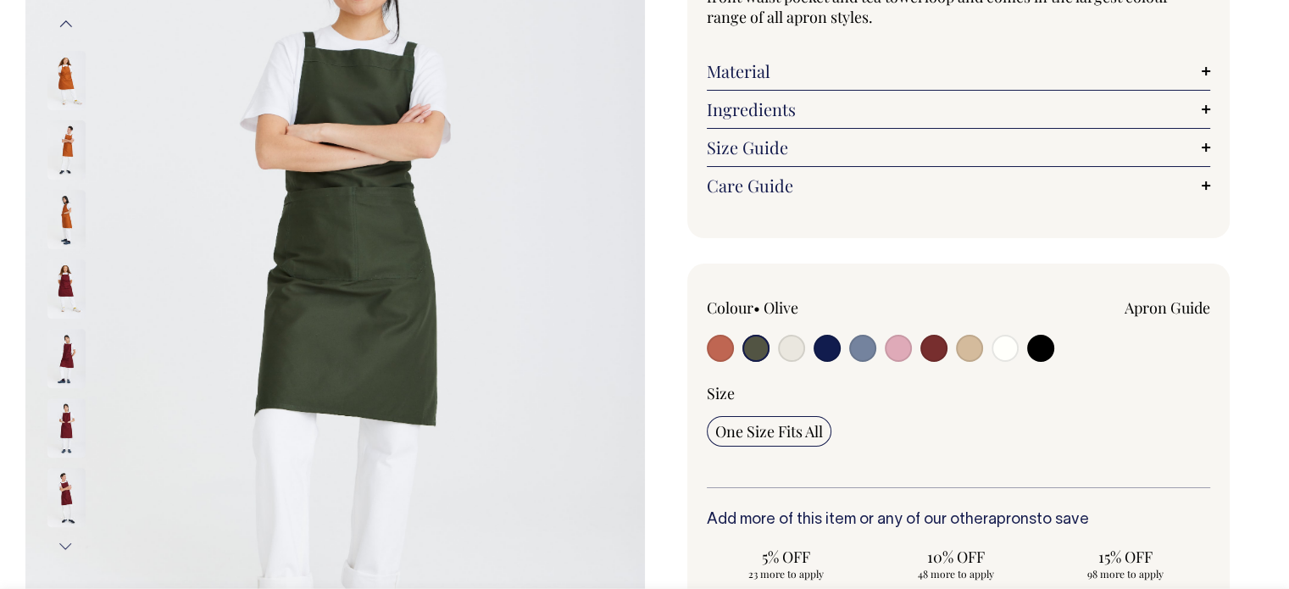
radio input "true"
select select "Olive"
click at [790, 346] on input "radio" at bounding box center [791, 348] width 27 height 27
radio input "true"
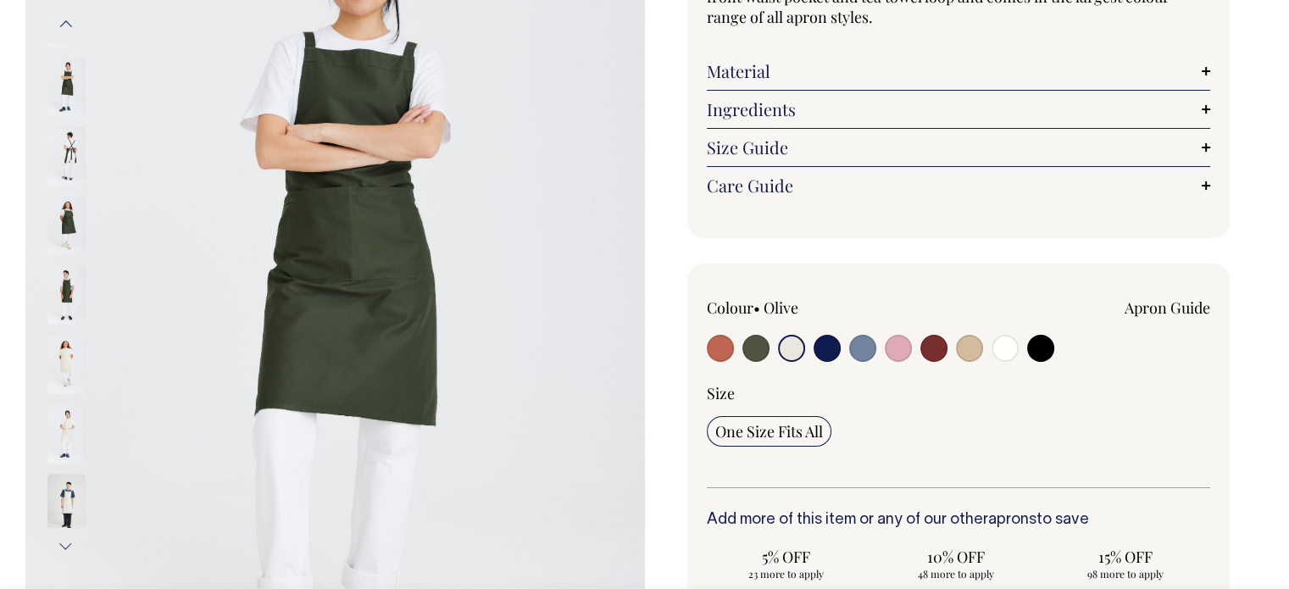
select select "Natural"
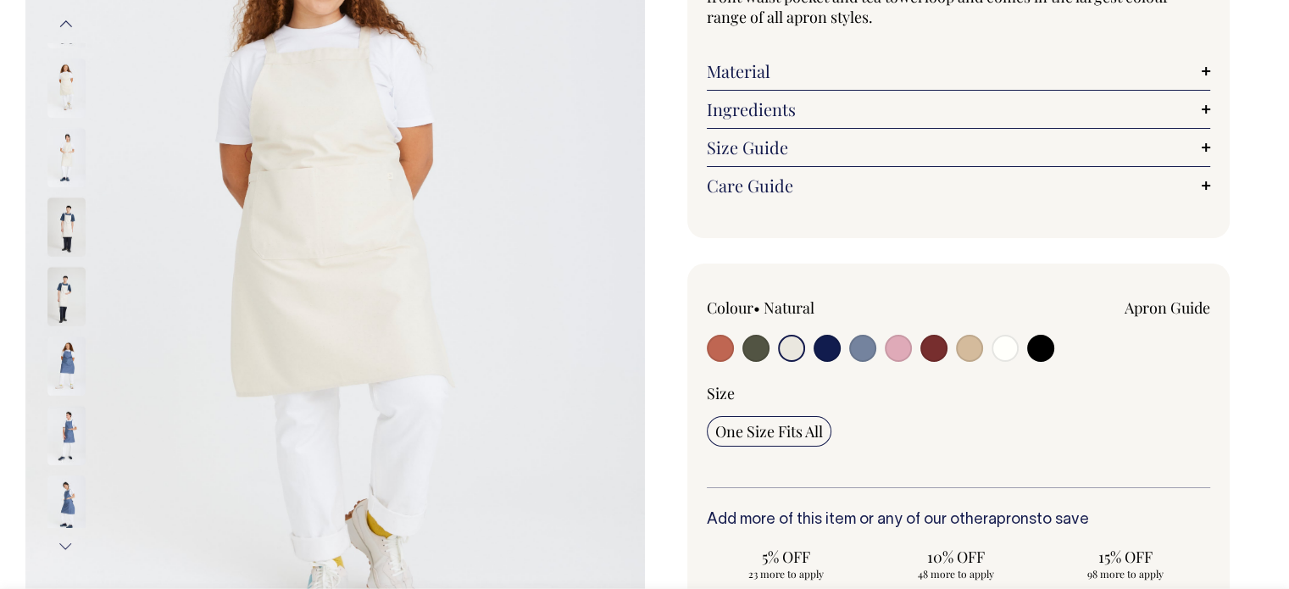
click at [819, 351] on input "radio" at bounding box center [827, 348] width 27 height 27
radio input "true"
select select "Dark Navy"
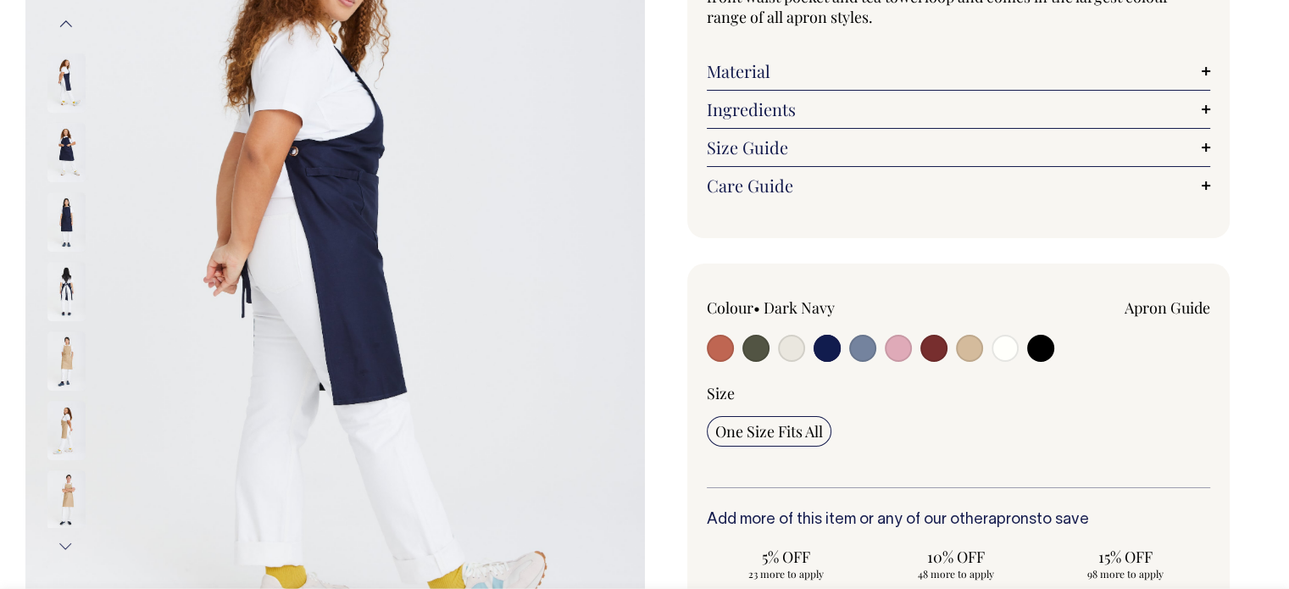
click at [863, 352] on input "radio" at bounding box center [862, 348] width 27 height 27
radio input "true"
select select "Blue/Grey"
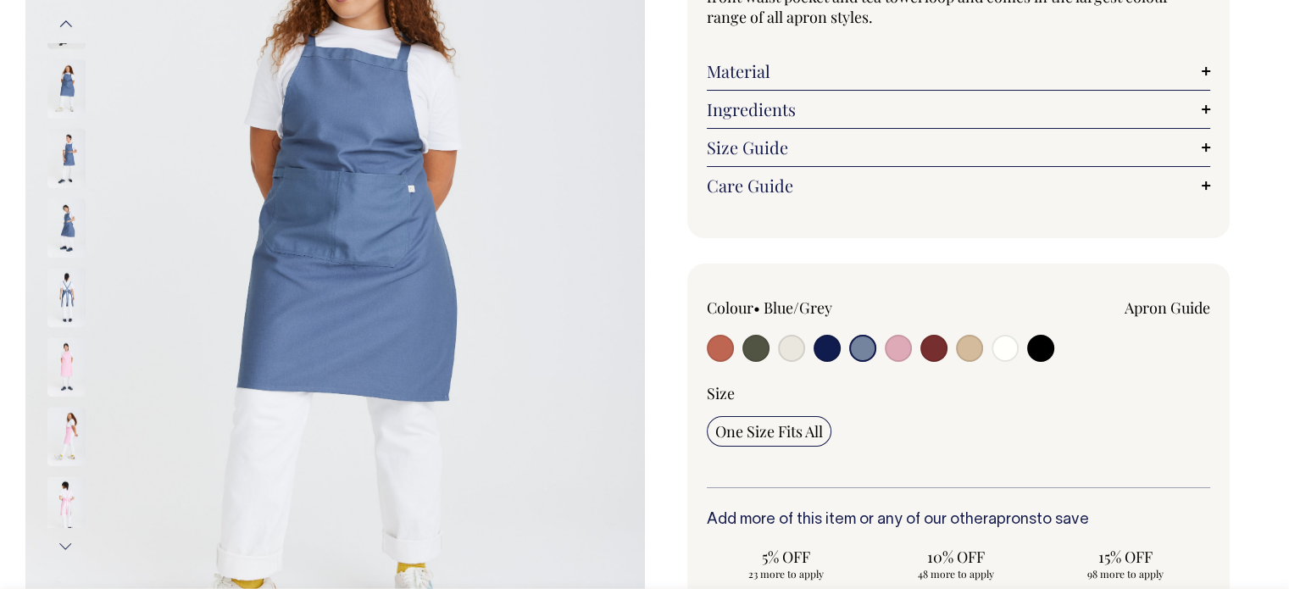
click at [894, 354] on input "radio" at bounding box center [898, 348] width 27 height 27
radio input "true"
select select "Pink"
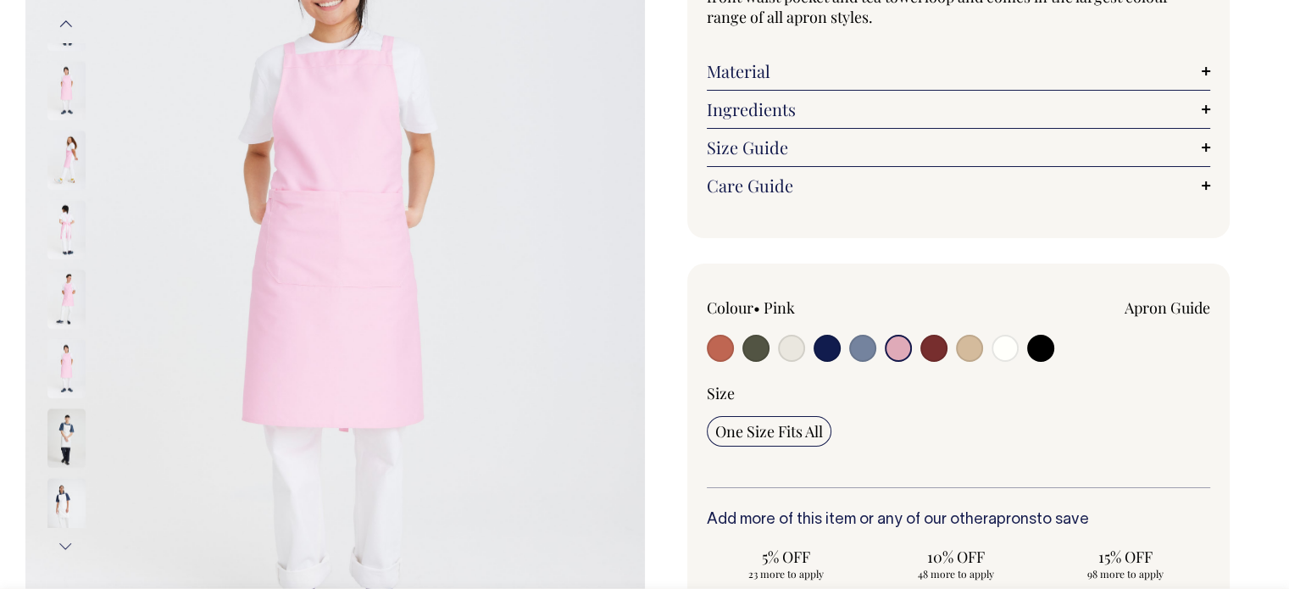
click at [935, 352] on input "radio" at bounding box center [933, 348] width 27 height 27
radio input "true"
select select "Burgundy"
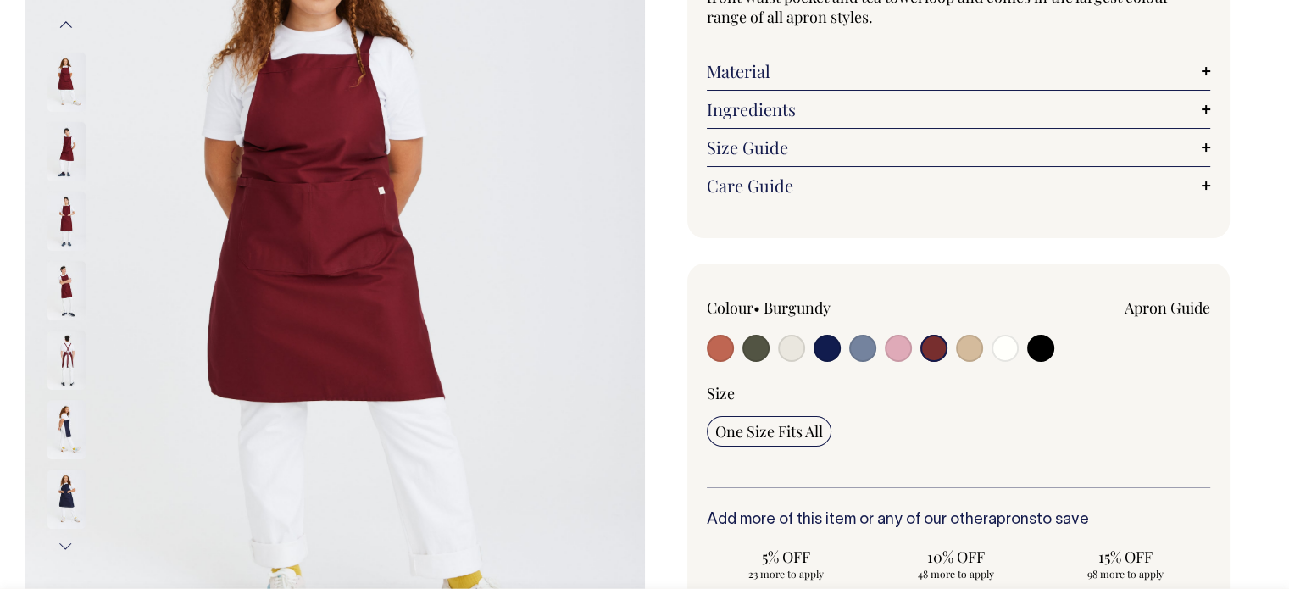
click at [965, 350] on input "radio" at bounding box center [969, 348] width 27 height 27
radio input "true"
select select "Khaki"
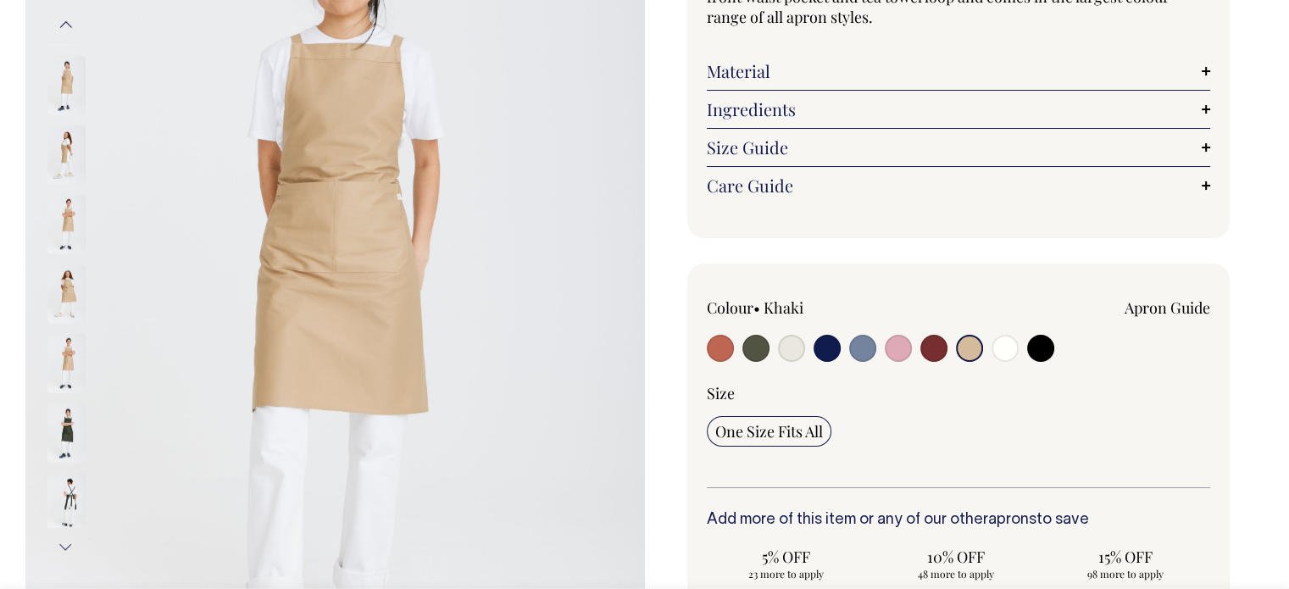
click at [1001, 348] on input "radio" at bounding box center [1004, 348] width 27 height 27
radio input "true"
select select "Off-White"
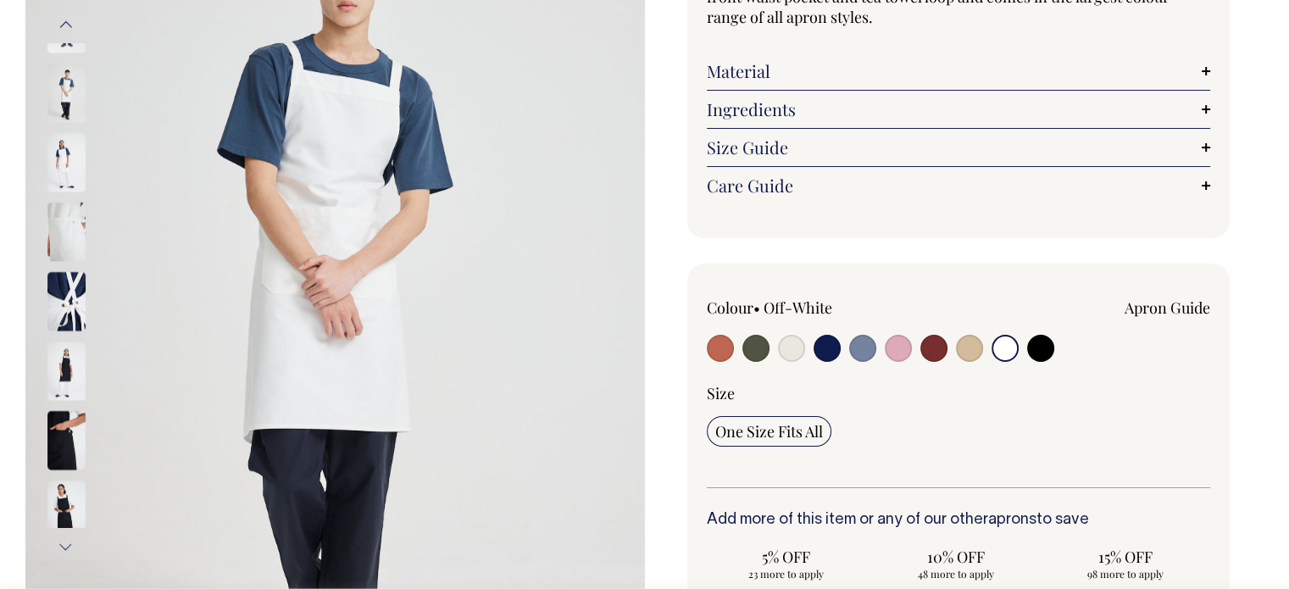
click at [726, 343] on input "radio" at bounding box center [720, 348] width 27 height 27
radio input "true"
select select "Rust"
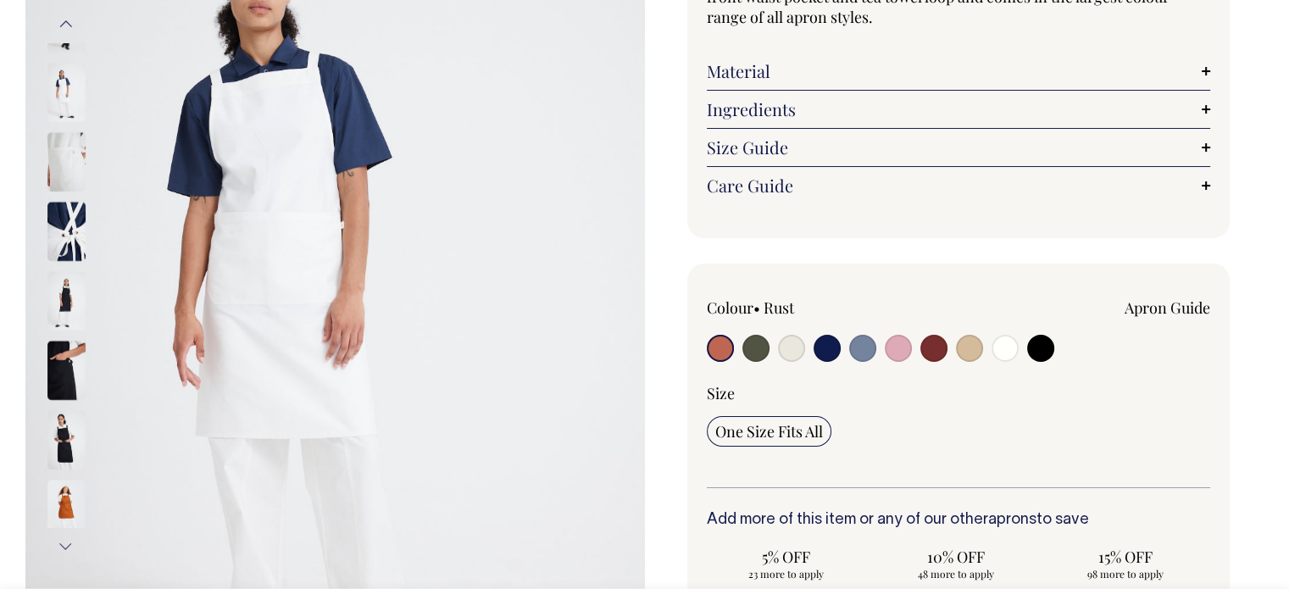
click at [54, 351] on img at bounding box center [66, 370] width 38 height 59
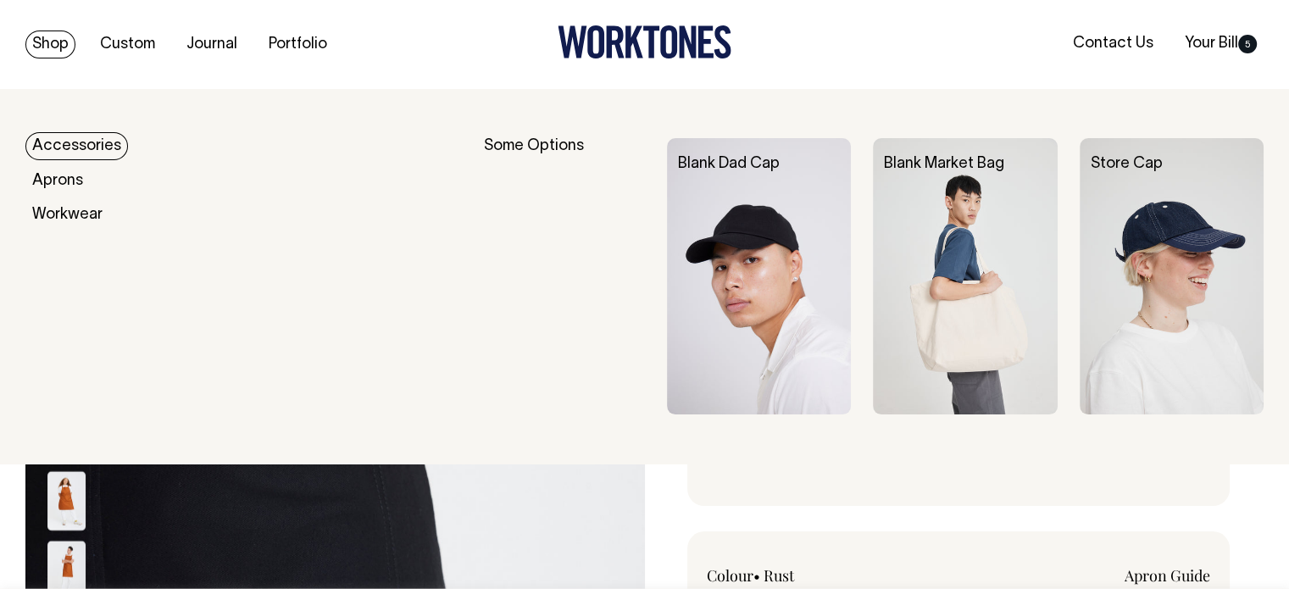
click at [1102, 239] on img at bounding box center [1172, 276] width 184 height 276
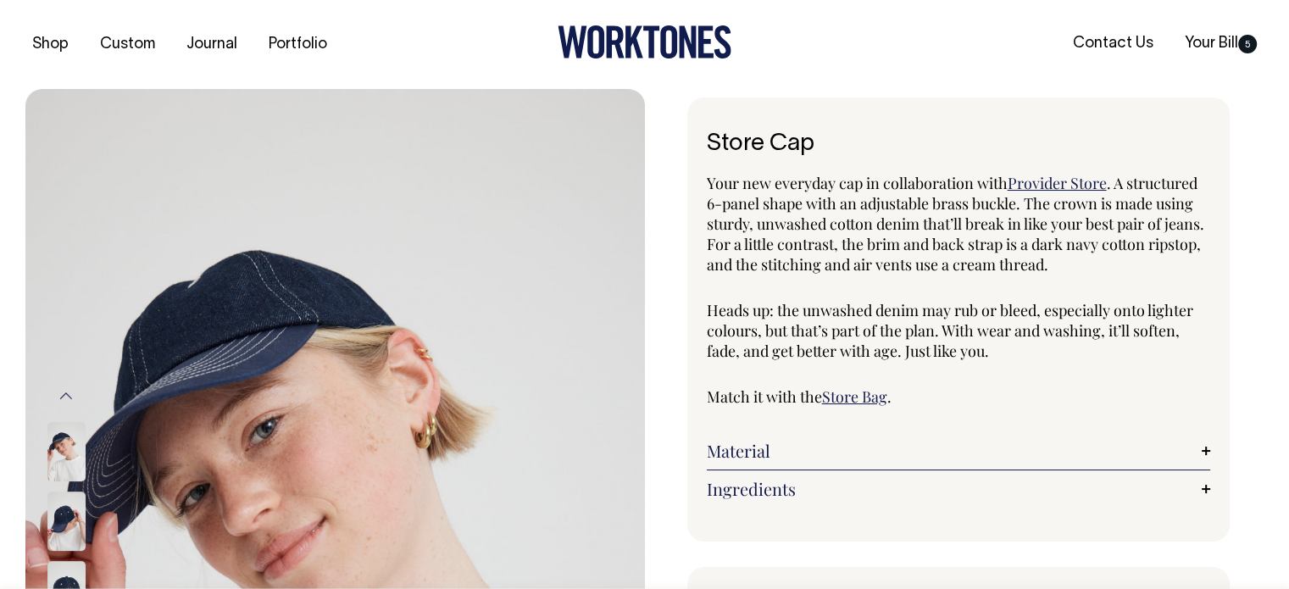
click at [1210, 41] on link "Your Bill 5" at bounding box center [1221, 44] width 86 height 28
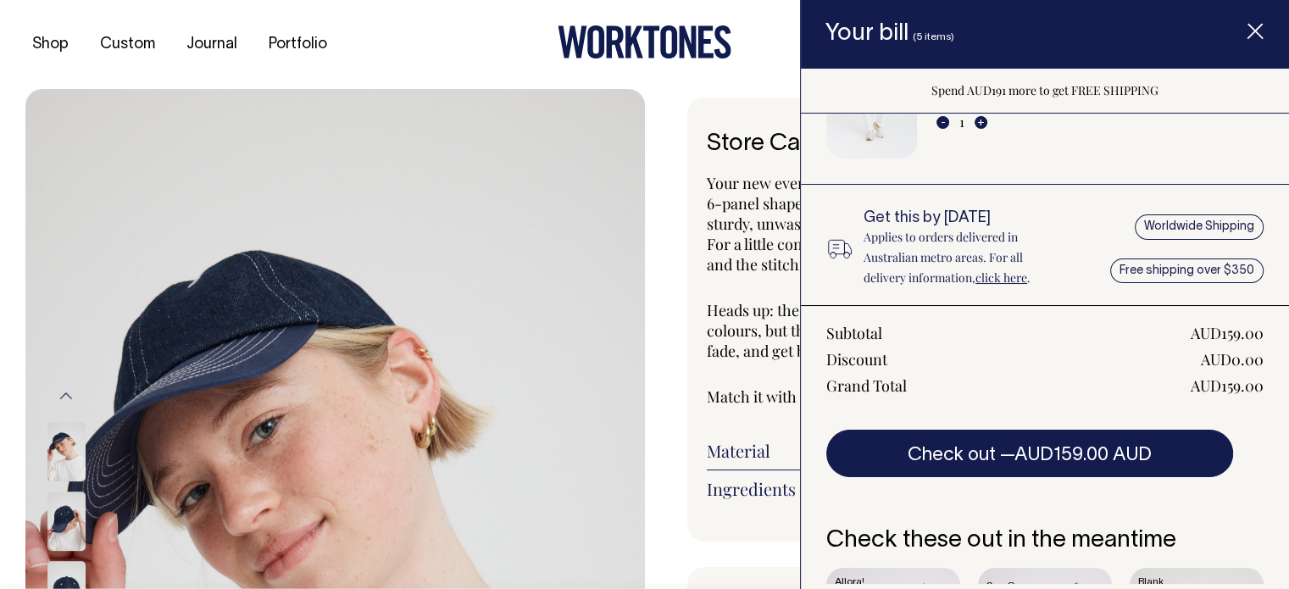
scroll to position [925, 0]
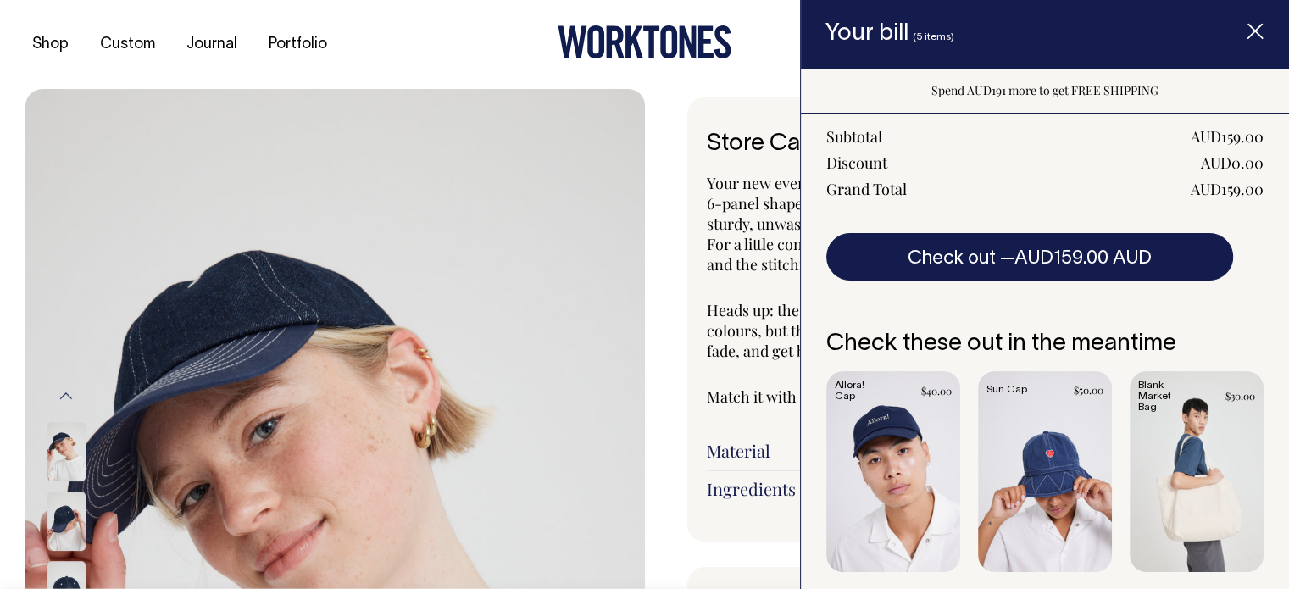
click at [998, 271] on button "Check out — AUD159.00 AUD" at bounding box center [1029, 256] width 407 height 47
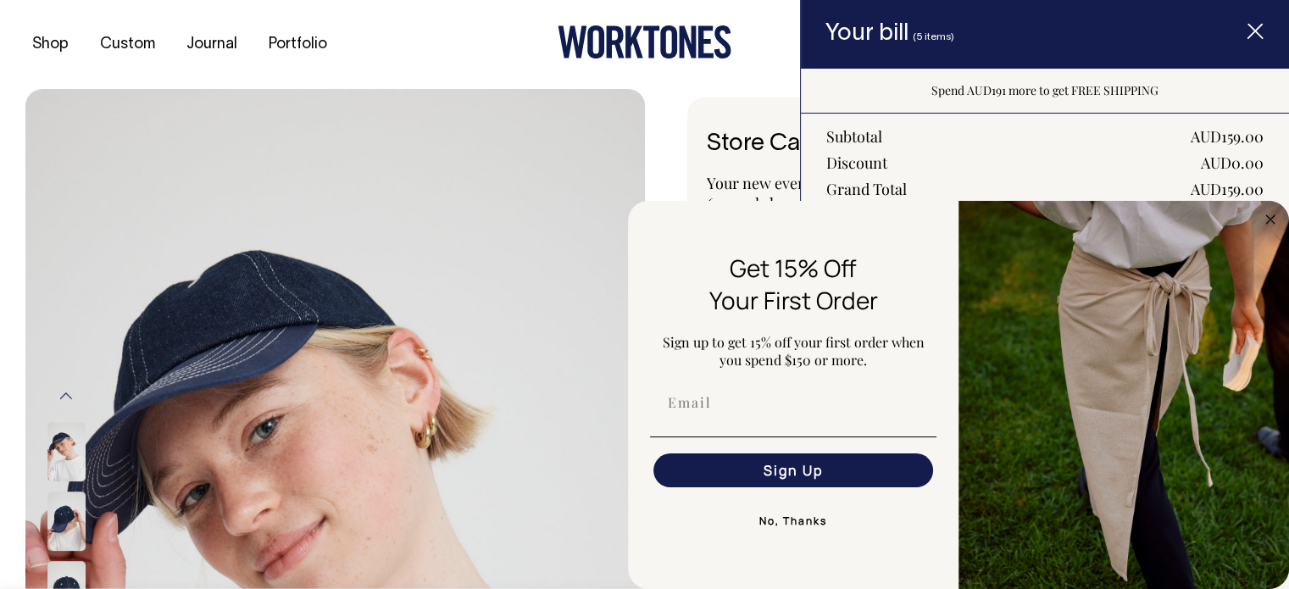
click at [1269, 215] on circle "Close dialog" at bounding box center [1270, 218] width 19 height 19
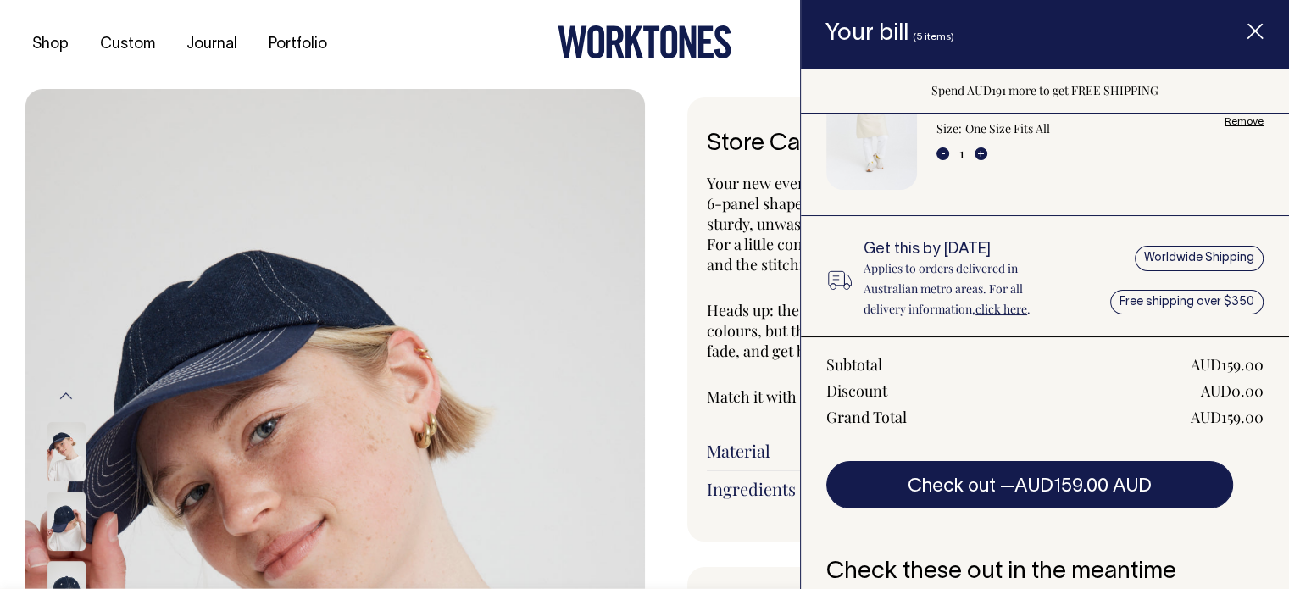
scroll to position [697, 0]
click at [968, 472] on button "Check out — AUD159.00 AUD" at bounding box center [1029, 483] width 407 height 47
